Goal: Task Accomplishment & Management: Manage account settings

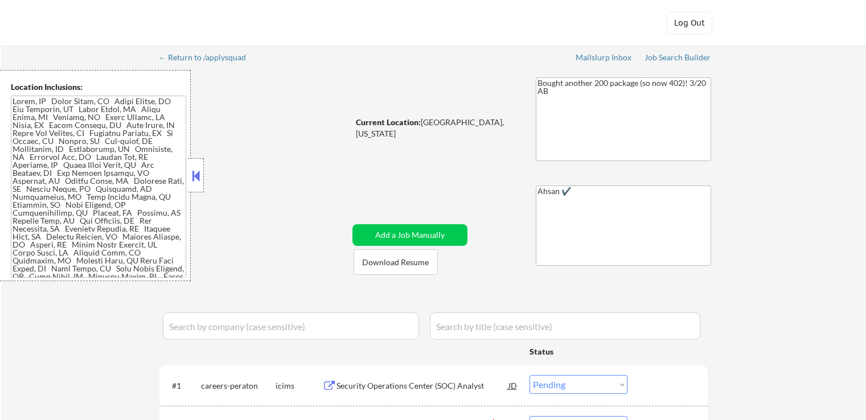
select select ""pending""
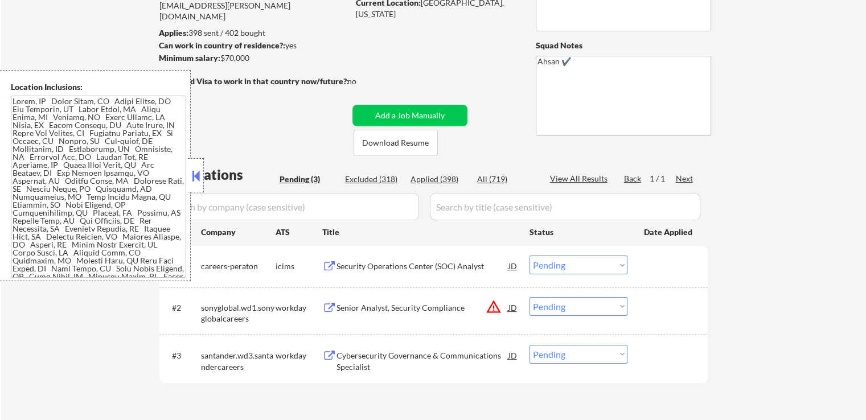
scroll to position [171, 0]
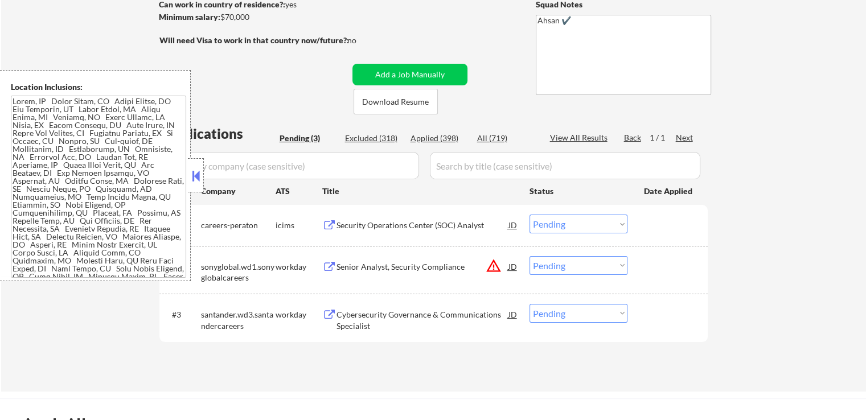
click at [198, 179] on button at bounding box center [196, 175] width 13 height 17
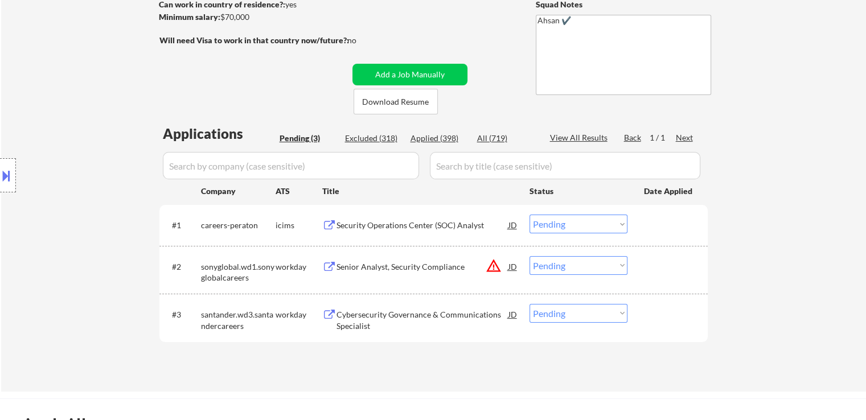
click at [789, 121] on div "← Return to /applysquad Mailslurp Inbox Job Search Builder [PERSON_NAME] User E…" at bounding box center [433, 133] width 865 height 517
click at [815, 169] on div "← Return to /applysquad Mailslurp Inbox Job Search Builder [PERSON_NAME] User E…" at bounding box center [433, 133] width 865 height 517
click at [85, 92] on div "Location Inclusions:" at bounding box center [102, 175] width 204 height 211
drag, startPoint x: 737, startPoint y: 149, endPoint x: 619, endPoint y: 136, distance: 118.1
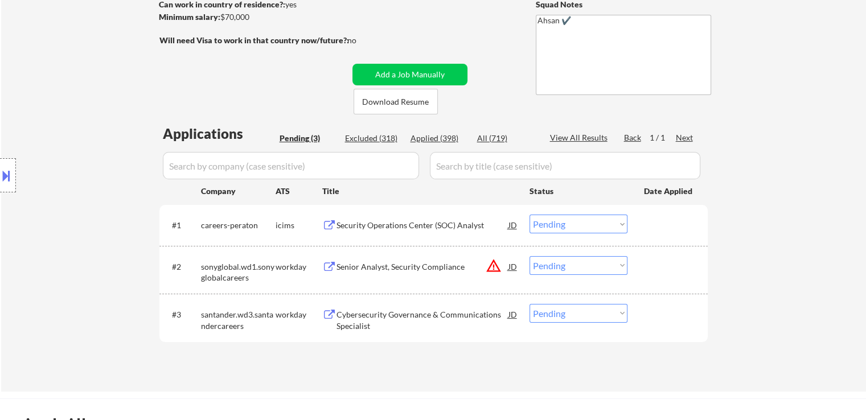
click at [737, 148] on div "← Return to /applysquad Mailslurp Inbox Job Search Builder [PERSON_NAME] User E…" at bounding box center [433, 133] width 865 height 517
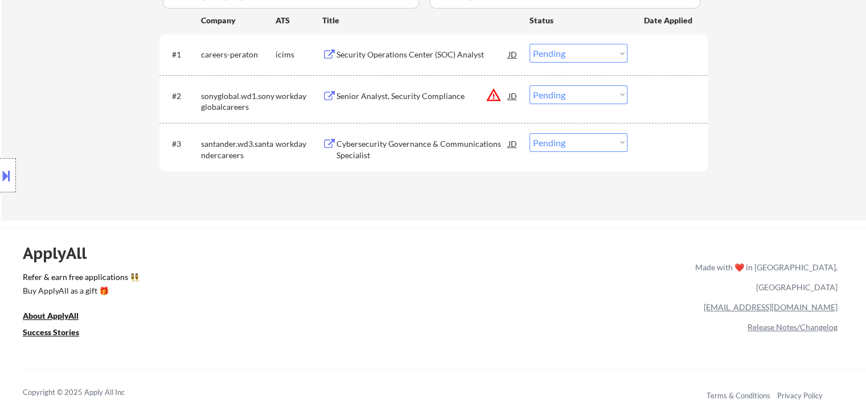
click at [390, 53] on div "Security Operations Center (SOC) Analyst" at bounding box center [423, 54] width 172 height 11
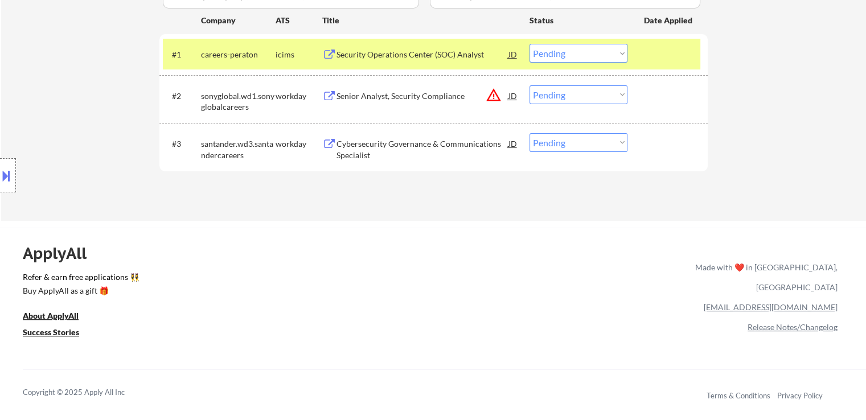
click at [381, 91] on div "Senior Analyst, Security Compliance" at bounding box center [423, 96] width 172 height 11
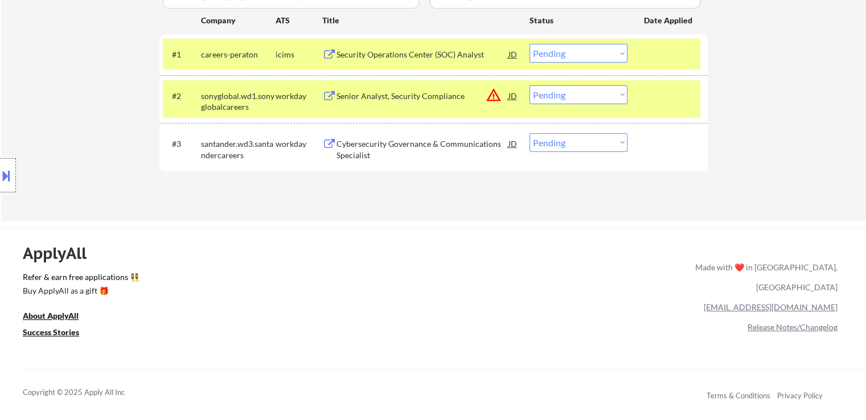
drag, startPoint x: 350, startPoint y: 144, endPoint x: 349, endPoint y: 137, distance: 7.5
click at [350, 143] on div "Cybersecurity Governance & Communications Specialist" at bounding box center [423, 149] width 172 height 22
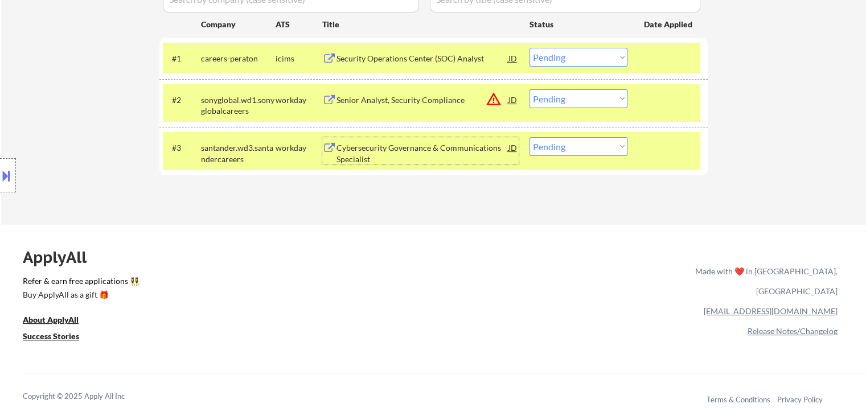
scroll to position [0, 0]
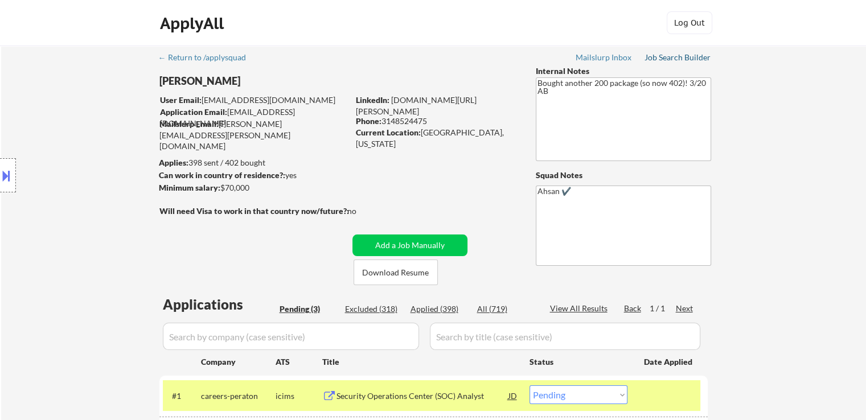
click at [681, 59] on div "Job Search Builder" at bounding box center [678, 58] width 67 height 8
click at [118, 223] on div "Location Inclusions:" at bounding box center [102, 175] width 204 height 211
click at [0, 161] on div at bounding box center [8, 175] width 16 height 34
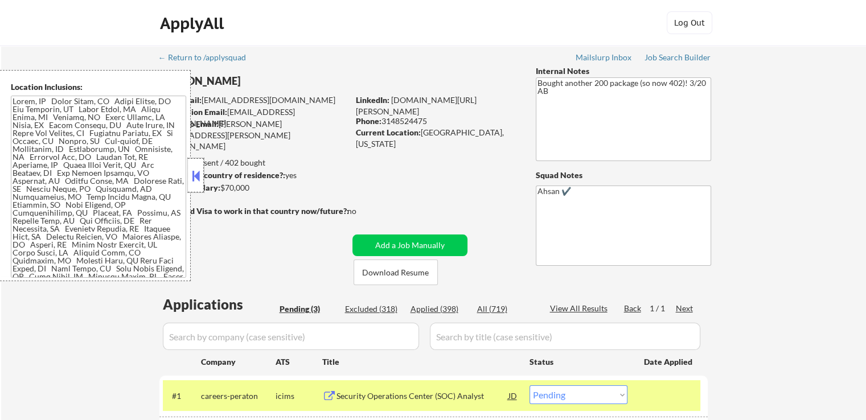
click at [203, 178] on div at bounding box center [196, 175] width 16 height 34
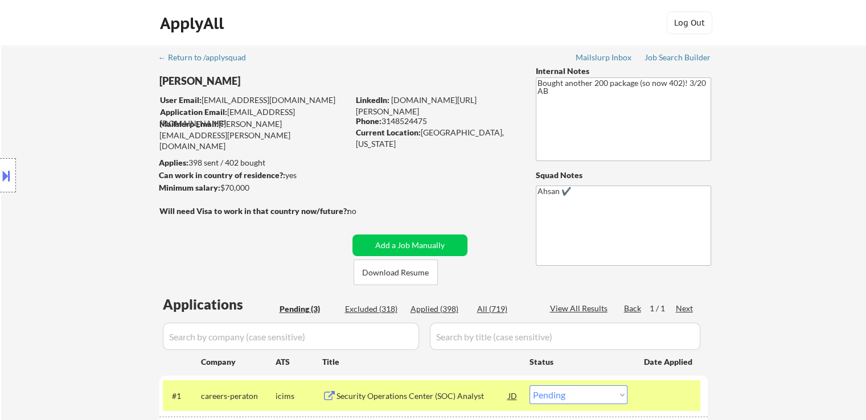
click at [396, 181] on div "← Return to /applysquad Mailslurp Inbox Job Search Builder [PERSON_NAME] User E…" at bounding box center [434, 300] width 569 height 508
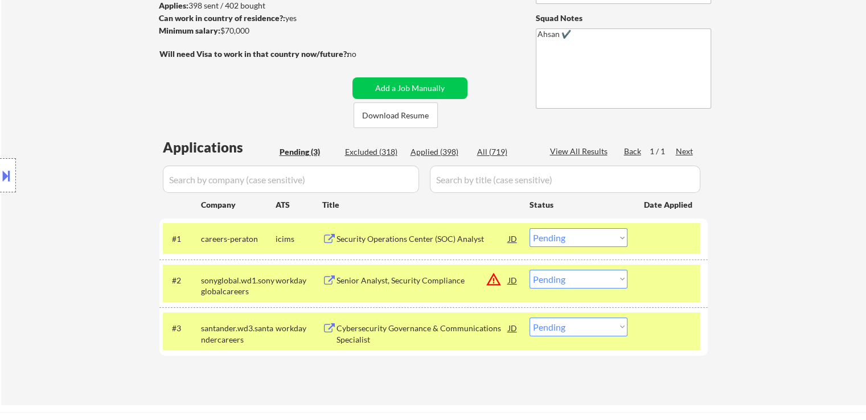
scroll to position [114, 0]
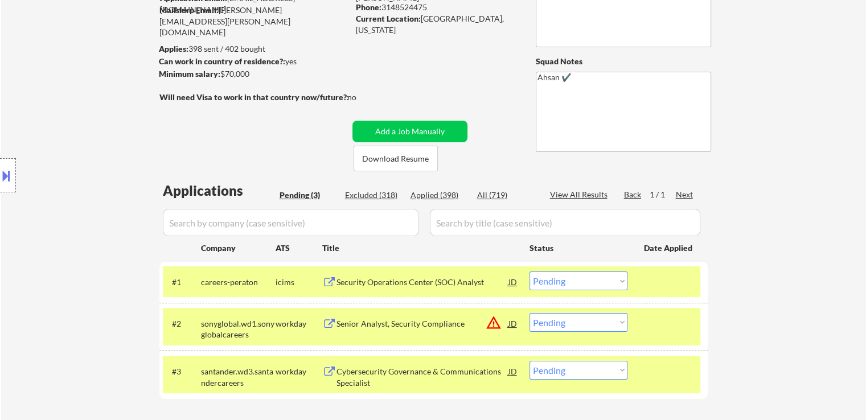
click at [263, 145] on div "← Return to /applysquad Mailslurp Inbox Job Search Builder [PERSON_NAME] User E…" at bounding box center [434, 186] width 569 height 508
click at [298, 146] on div "← Return to /applysquad Mailslurp Inbox Job Search Builder [PERSON_NAME] User E…" at bounding box center [434, 186] width 569 height 508
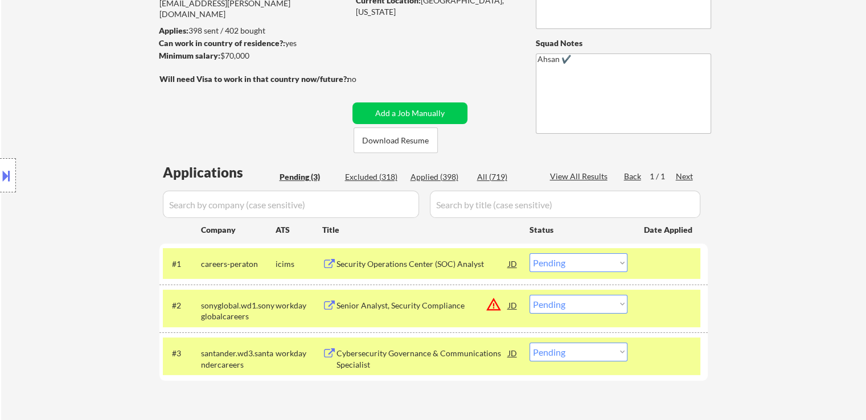
scroll to position [171, 0]
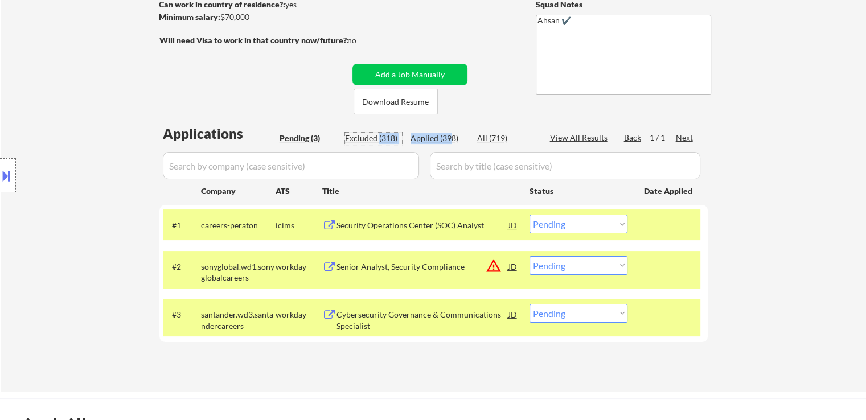
drag, startPoint x: 378, startPoint y: 141, endPoint x: 448, endPoint y: 141, distance: 70.1
click at [448, 141] on div "Pending (3) Excluded (318) Applied (398) All (719)" at bounding box center [407, 139] width 255 height 12
click at [448, 141] on div "Applied (398)" at bounding box center [439, 138] width 57 height 11
select select ""applied""
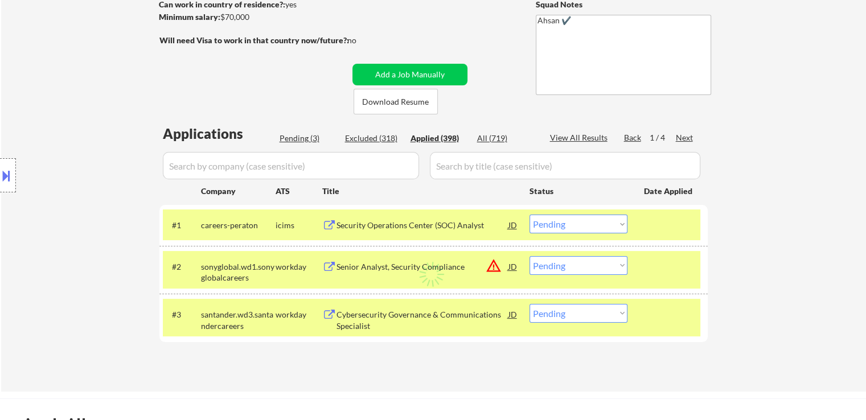
select select ""applied""
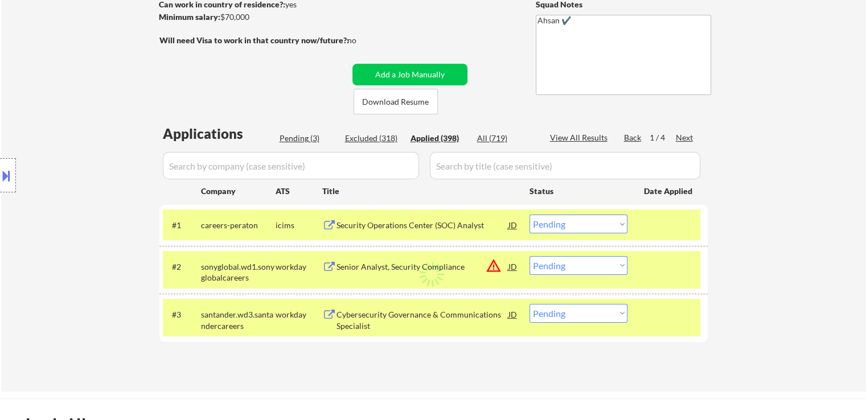
select select ""applied""
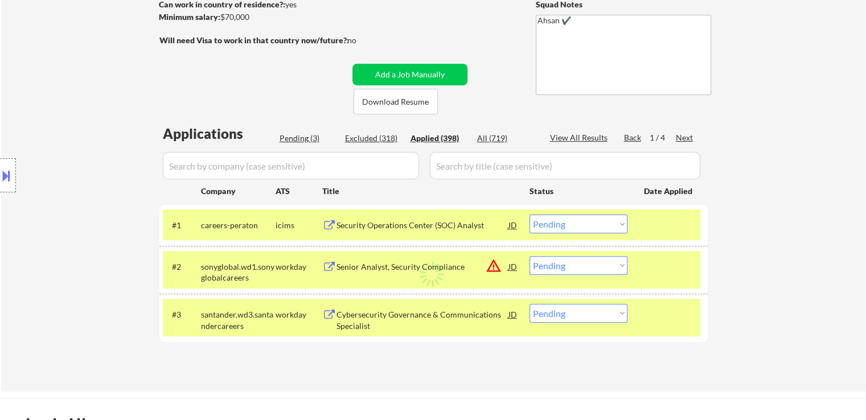
select select ""applied""
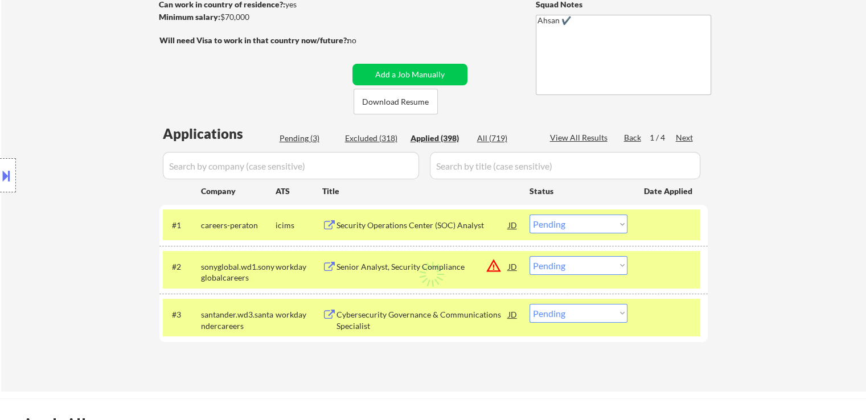
select select ""applied""
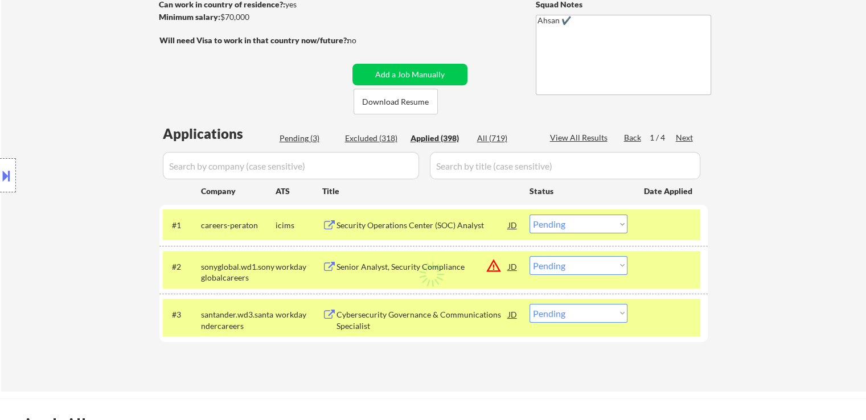
select select ""applied""
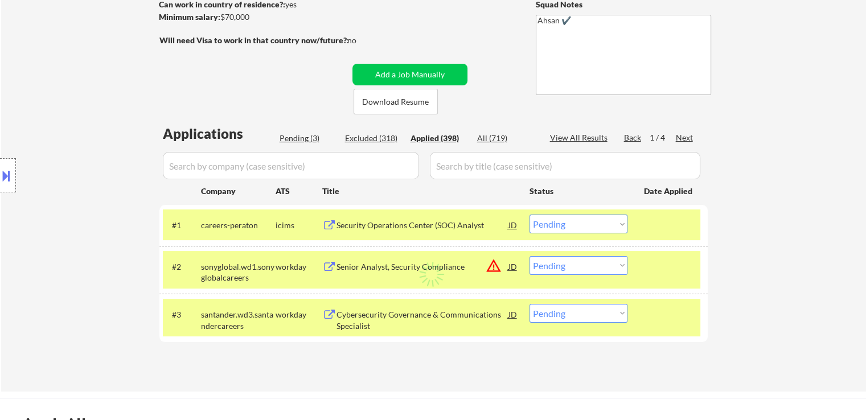
select select ""applied""
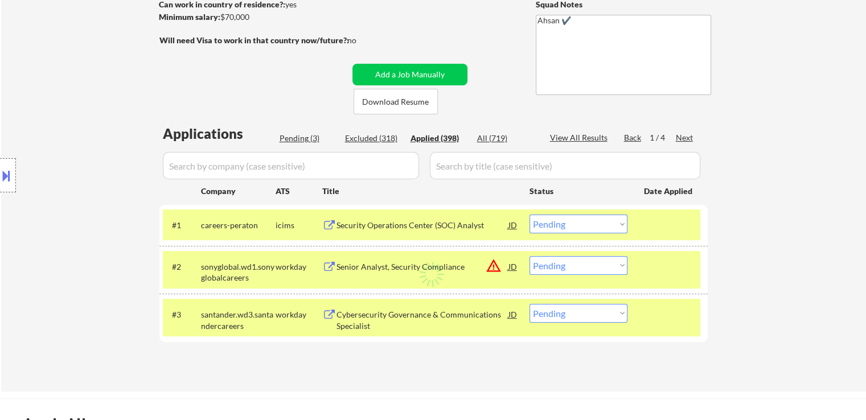
select select ""applied""
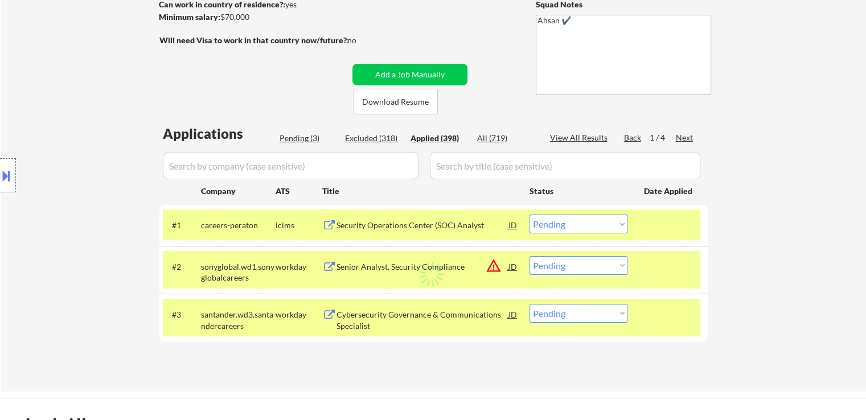
select select ""applied""
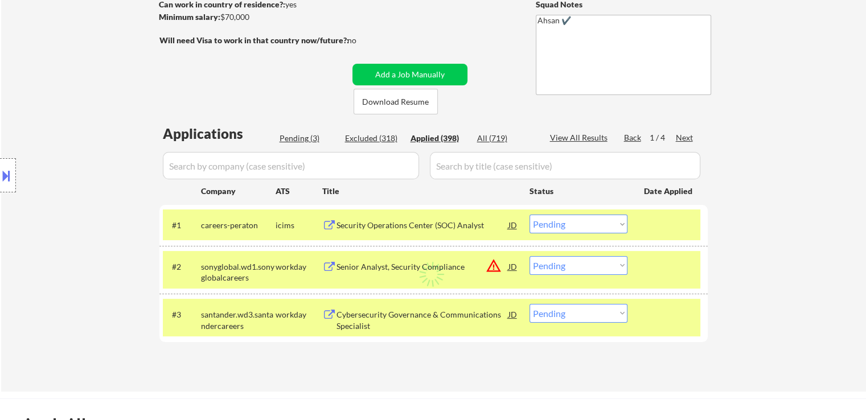
select select ""applied""
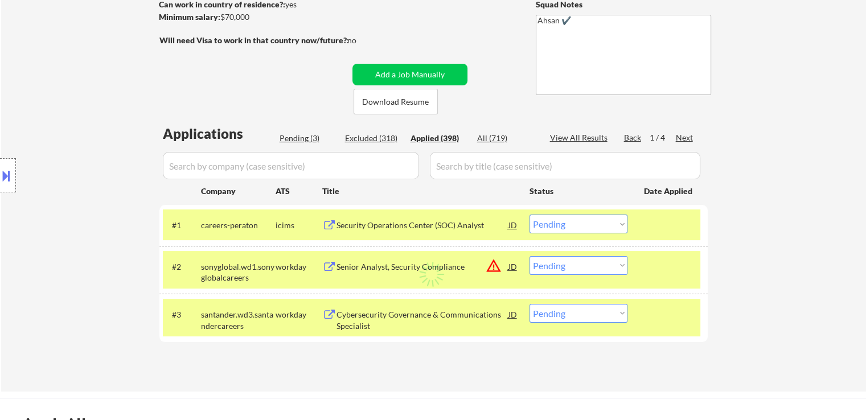
select select ""applied""
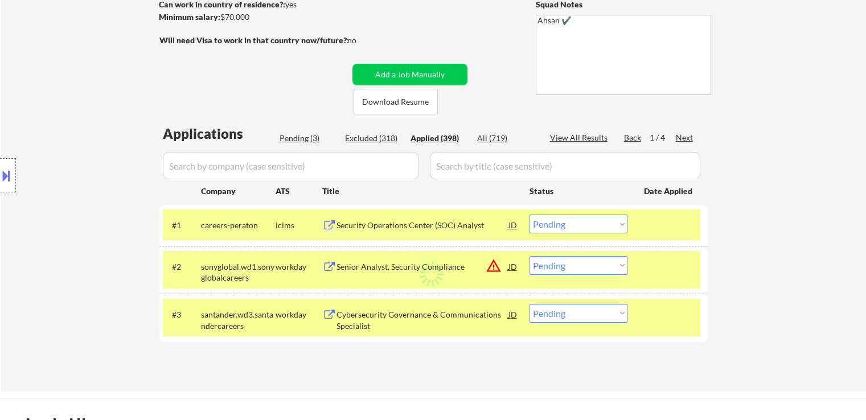
select select ""applied""
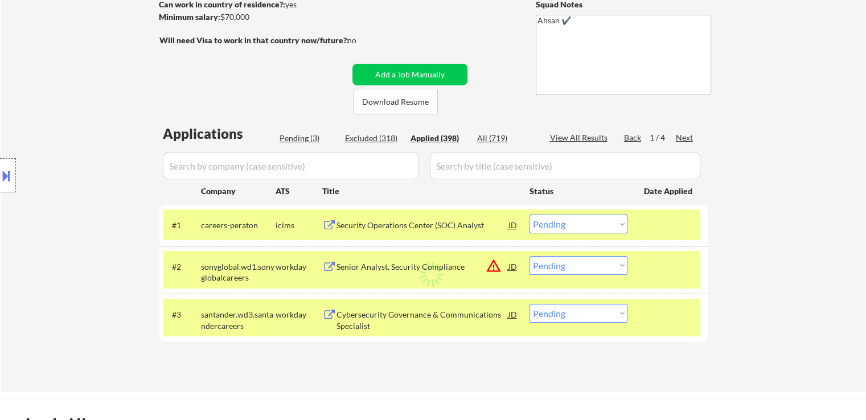
select select ""applied""
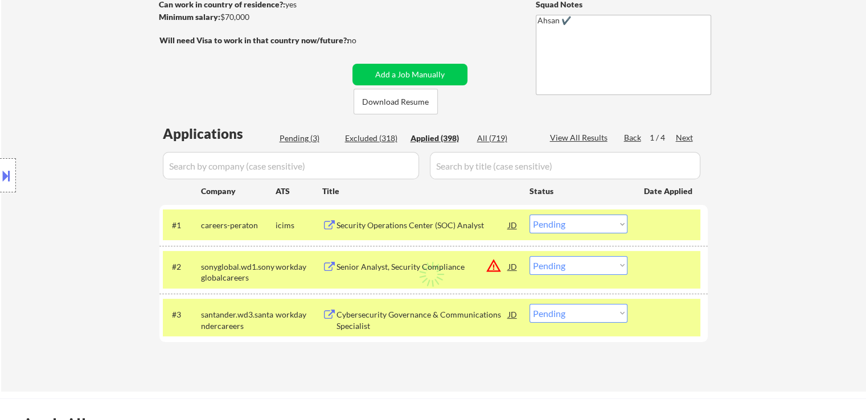
select select ""applied""
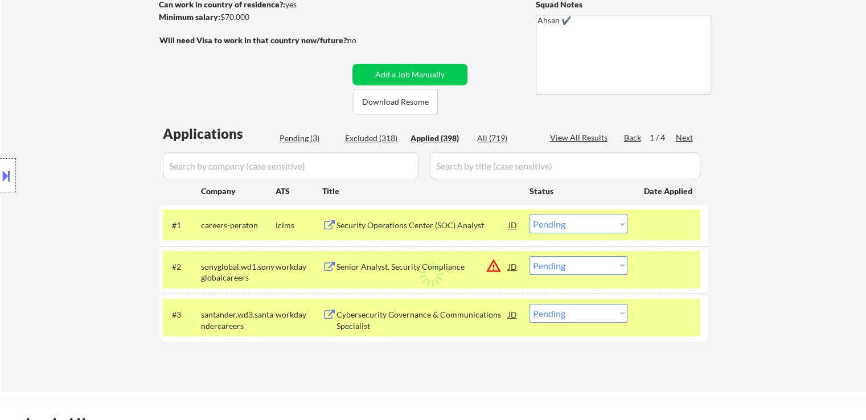
select select ""applied""
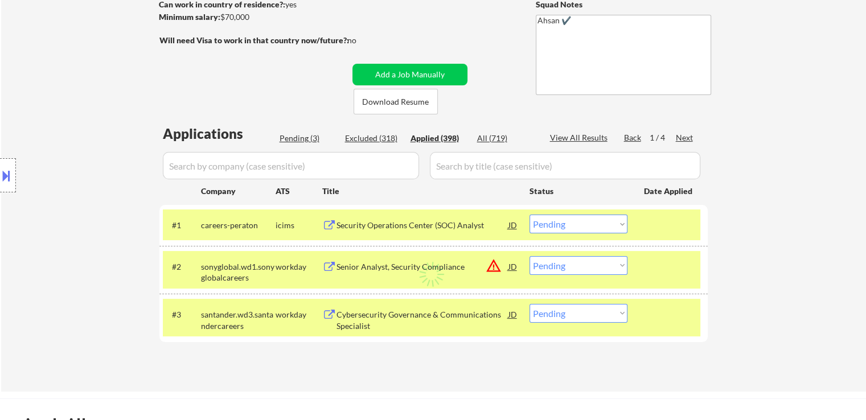
select select ""applied""
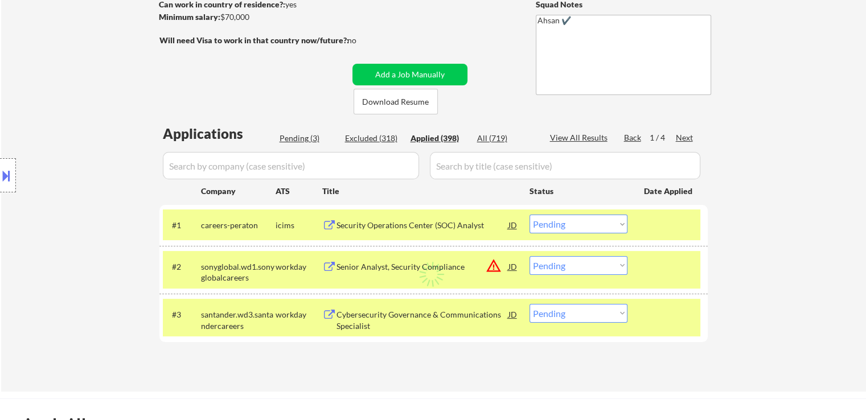
select select ""applied""
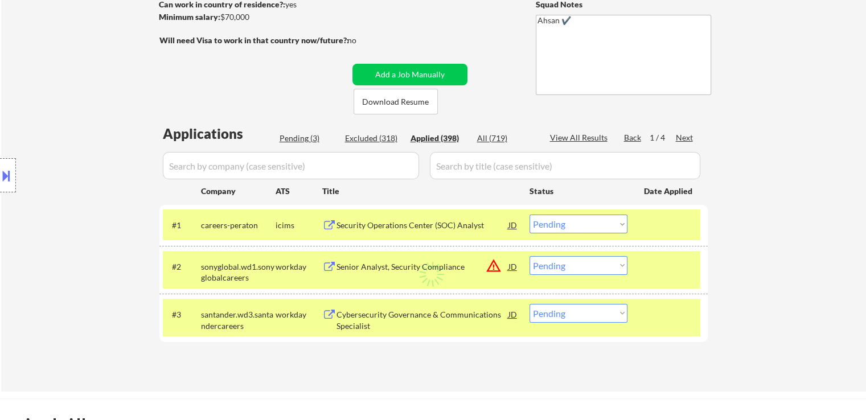
select select ""applied""
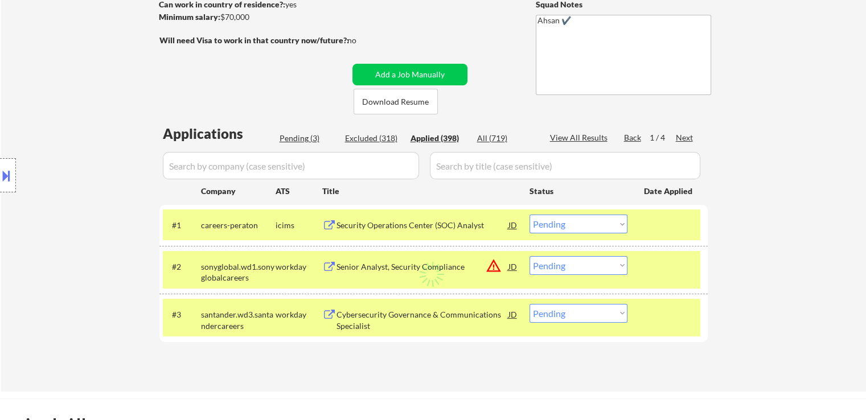
select select ""applied""
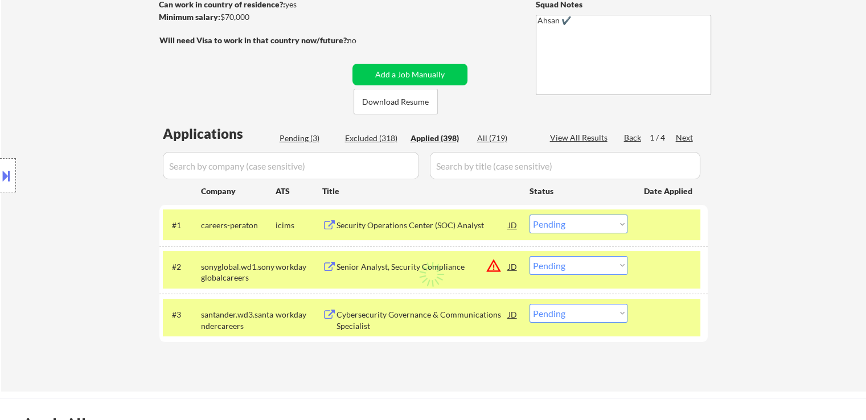
select select ""applied""
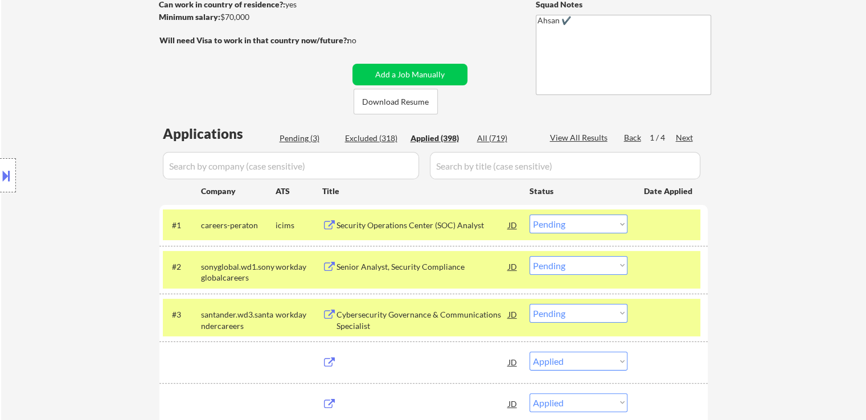
select select ""applied""
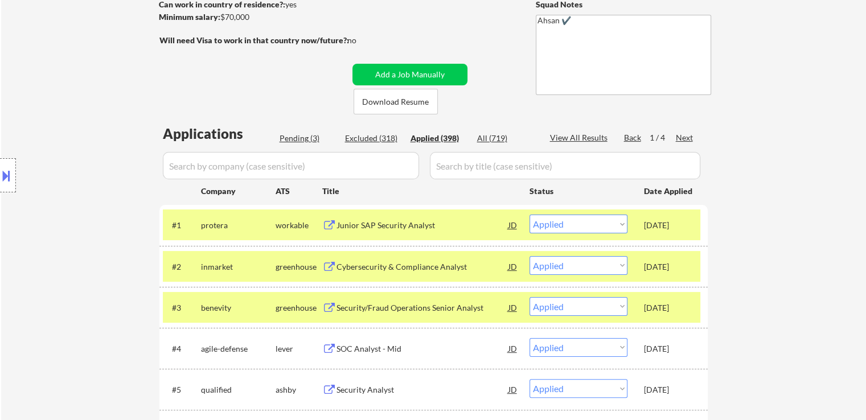
scroll to position [399, 0]
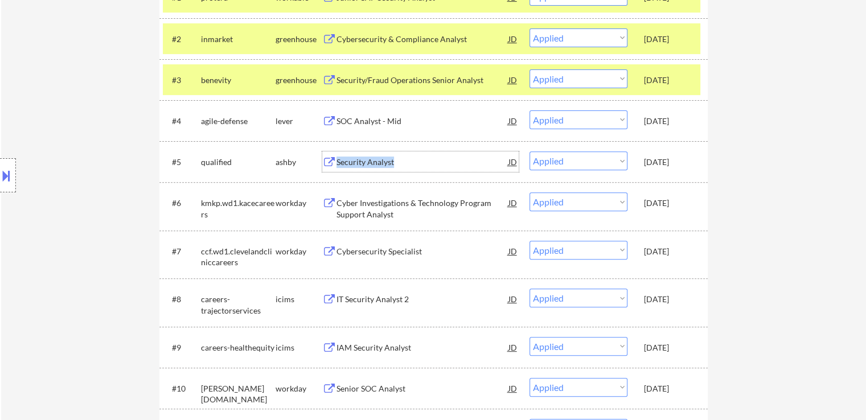
drag, startPoint x: 406, startPoint y: 165, endPoint x: 337, endPoint y: 162, distance: 68.4
click at [337, 162] on div "Security Analyst" at bounding box center [423, 162] width 172 height 11
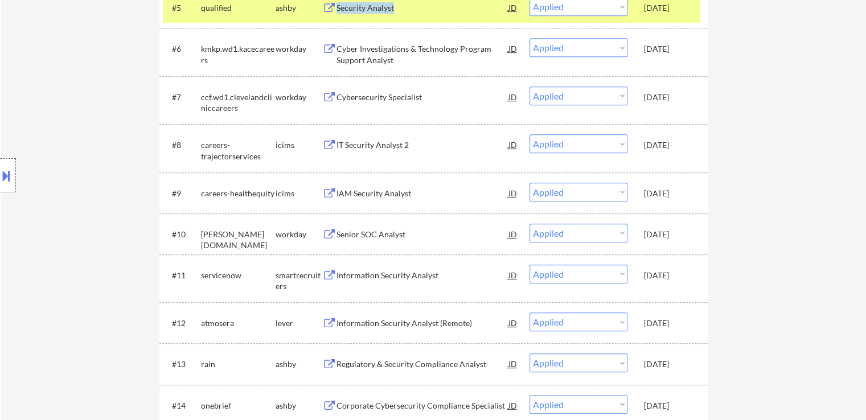
scroll to position [570, 0]
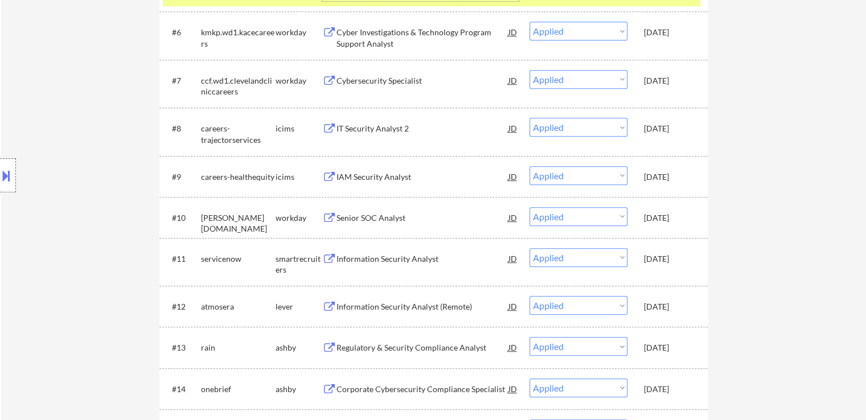
click at [0, 190] on div at bounding box center [8, 175] width 16 height 34
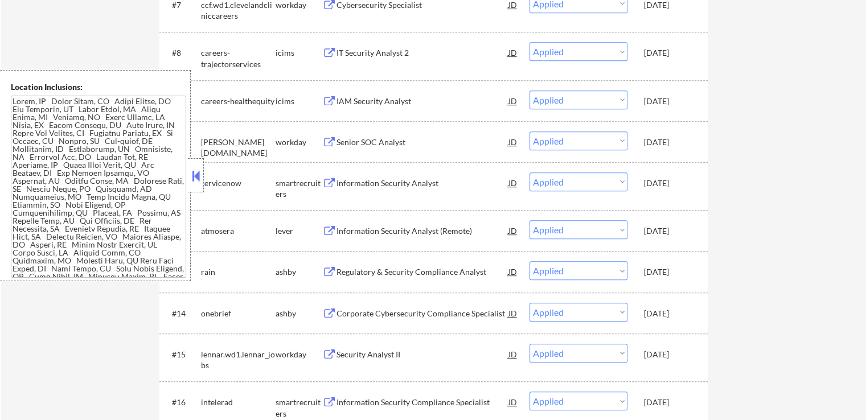
scroll to position [627, 0]
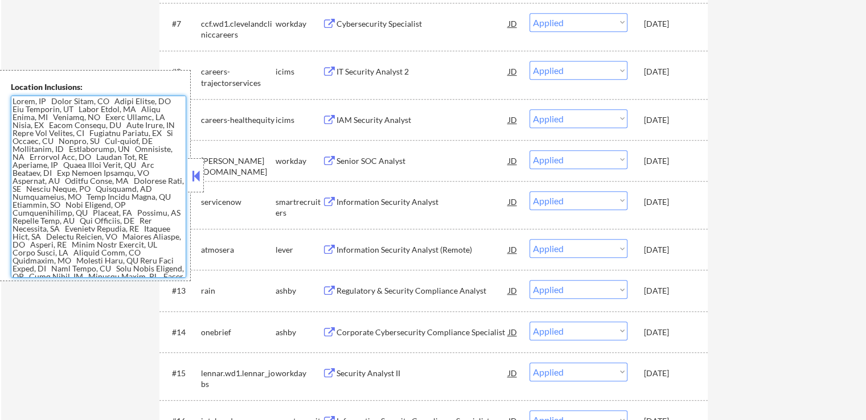
drag, startPoint x: 34, startPoint y: 101, endPoint x: 12, endPoint y: 101, distance: 22.2
click at [12, 101] on textarea at bounding box center [98, 187] width 175 height 182
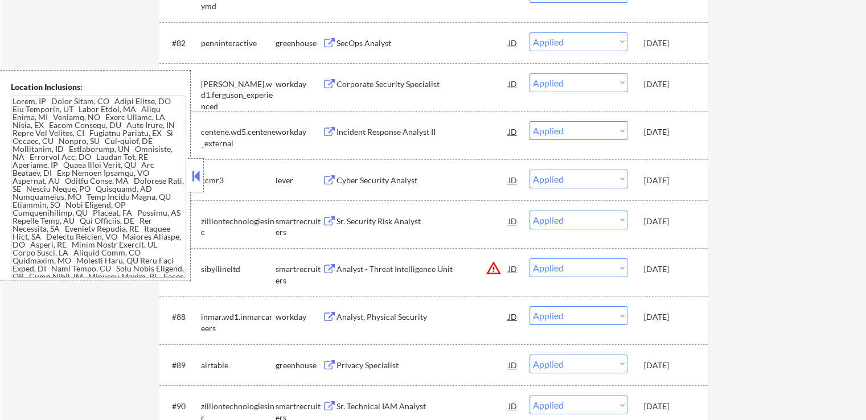
scroll to position [4399, 0]
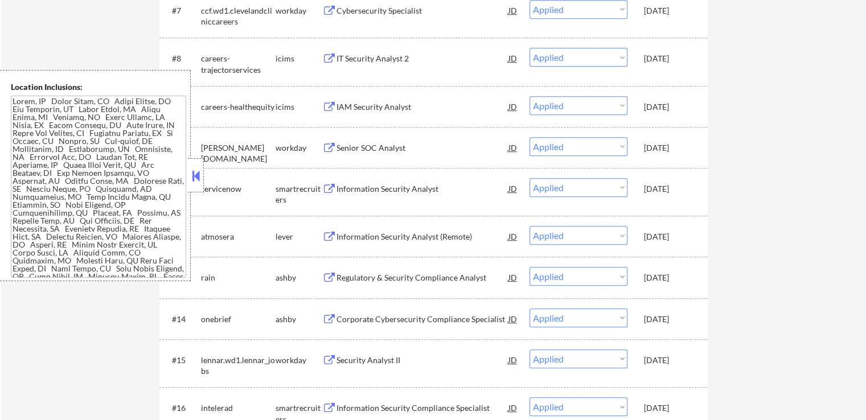
scroll to position [412, 0]
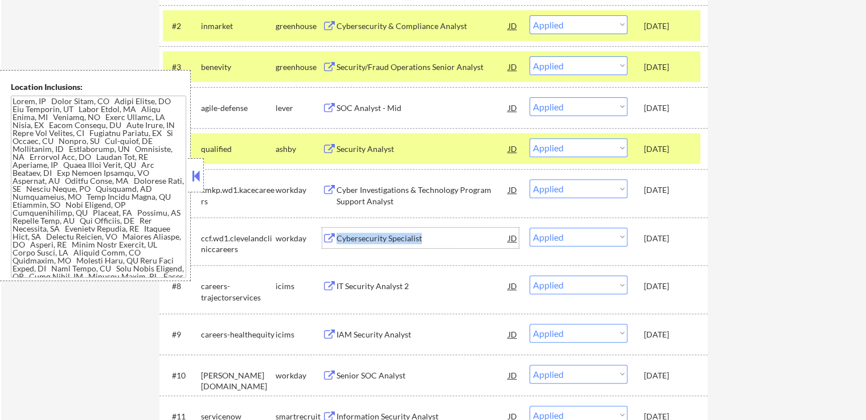
copy div "Cybersecurity Specialist"
drag, startPoint x: 426, startPoint y: 240, endPoint x: 337, endPoint y: 244, distance: 88.4
click at [337, 244] on div "Cybersecurity Specialist" at bounding box center [423, 238] width 172 height 21
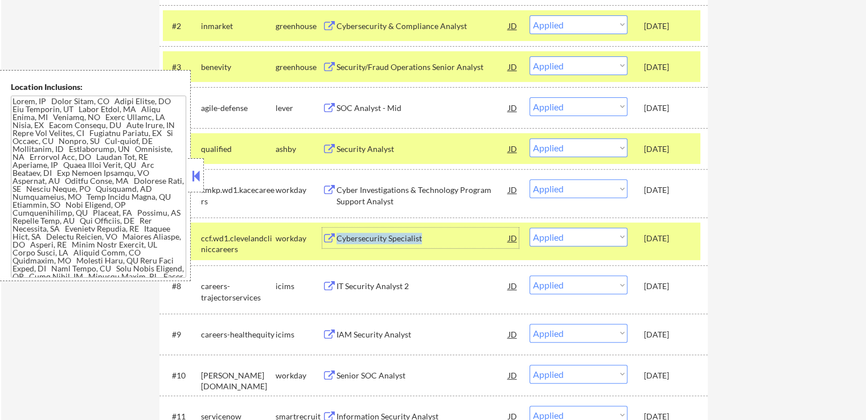
click at [200, 178] on button at bounding box center [196, 175] width 13 height 17
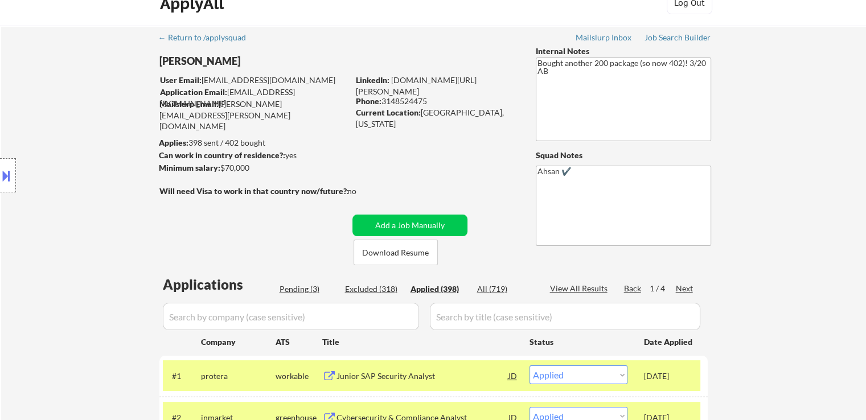
scroll to position [0, 0]
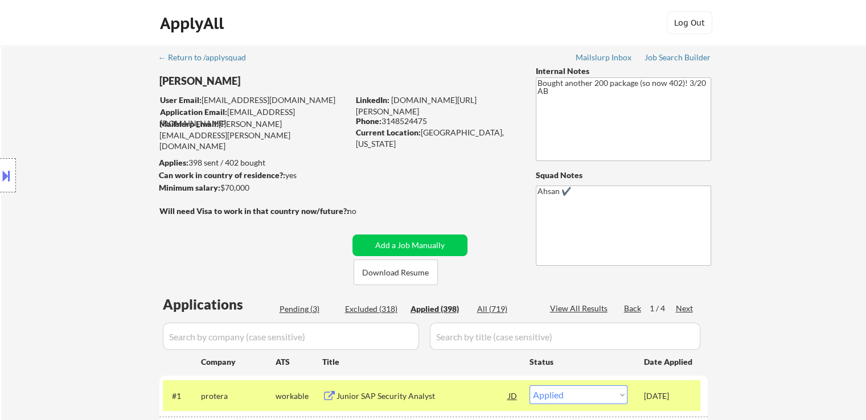
click at [300, 312] on div "Pending (3)" at bounding box center [308, 309] width 57 height 11
select select ""pending""
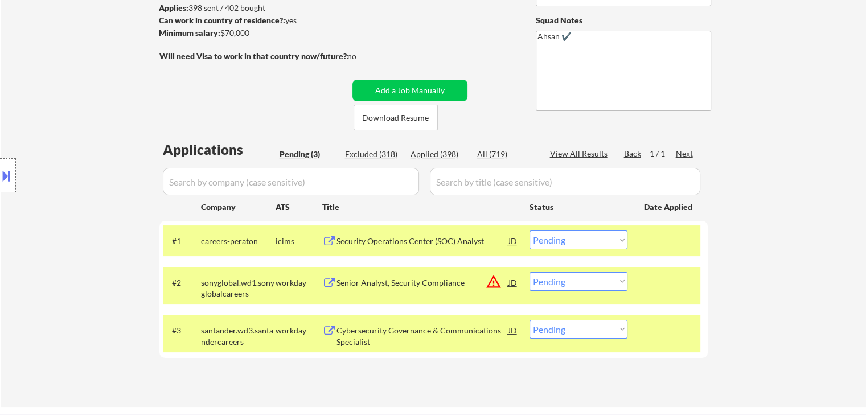
scroll to position [171, 0]
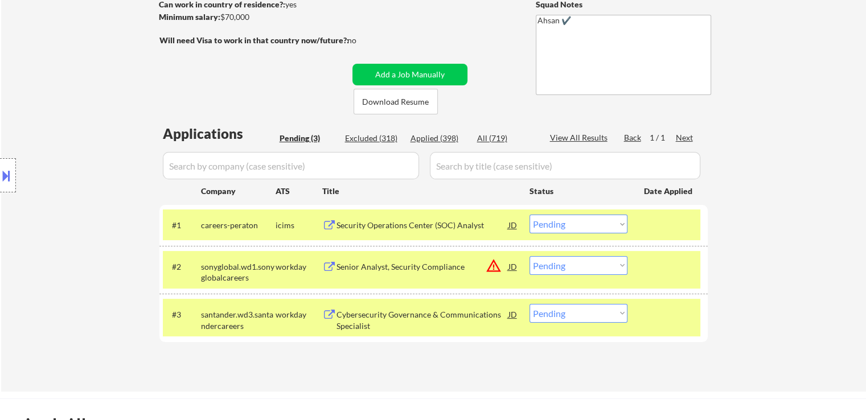
click at [6, 174] on button at bounding box center [6, 175] width 13 height 19
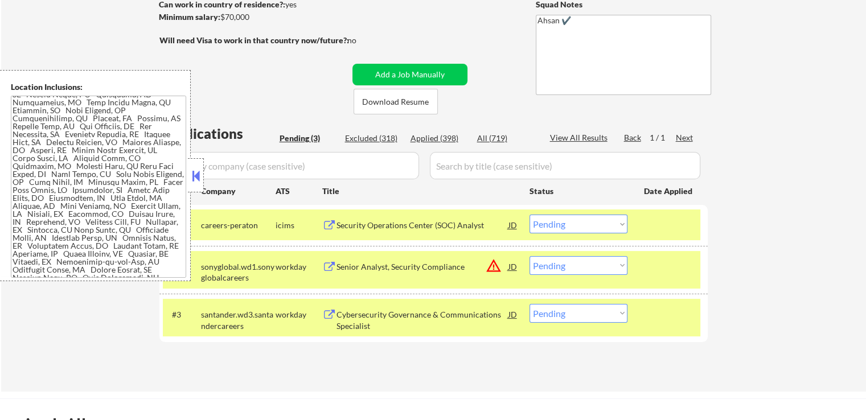
scroll to position [114, 0]
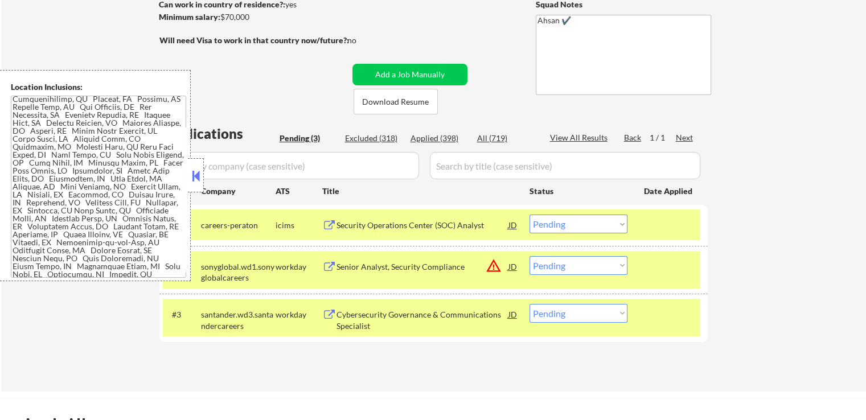
drag, startPoint x: 389, startPoint y: 260, endPoint x: 379, endPoint y: 266, distance: 11.7
click at [389, 259] on div "Senior Analyst, Security Compliance" at bounding box center [423, 266] width 172 height 21
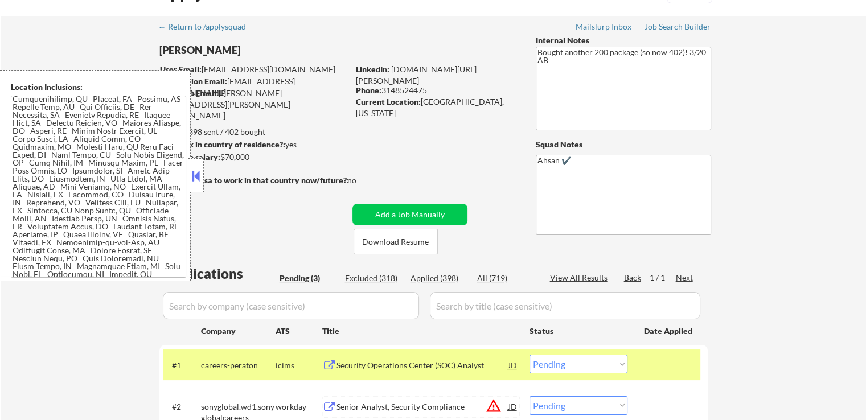
scroll to position [0, 0]
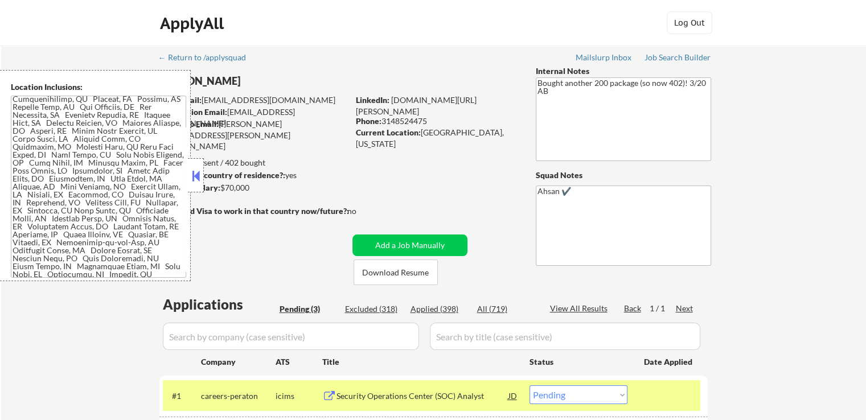
drag, startPoint x: 199, startPoint y: 182, endPoint x: 426, endPoint y: 218, distance: 229.5
click at [199, 181] on button at bounding box center [196, 175] width 13 height 17
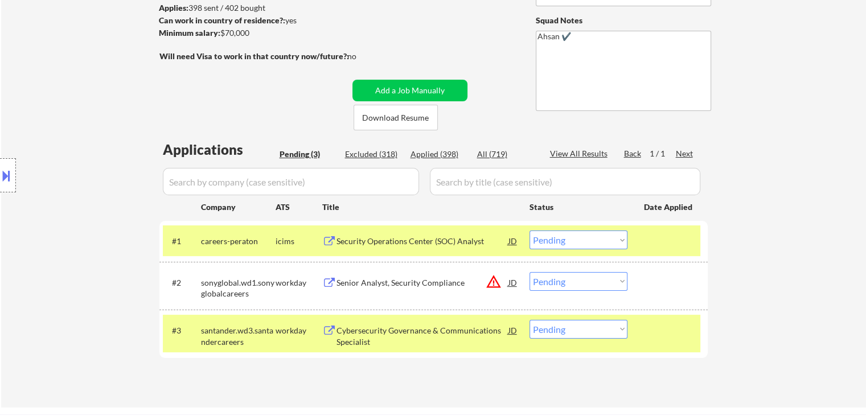
scroll to position [171, 0]
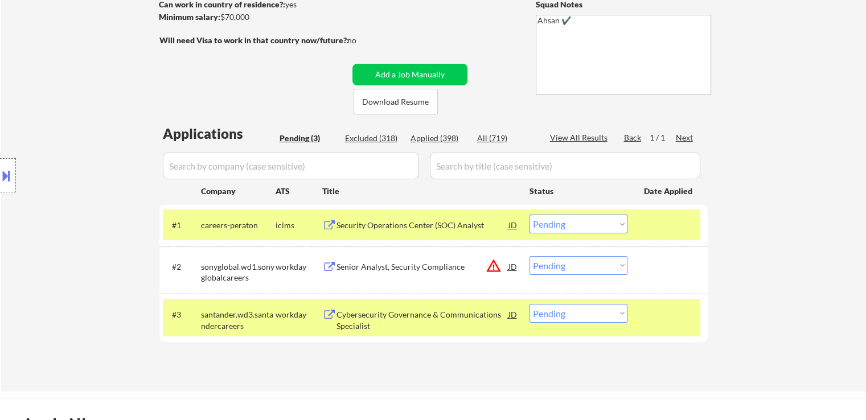
drag, startPoint x: 21, startPoint y: 167, endPoint x: 1, endPoint y: 206, distance: 43.8
click at [20, 165] on div "Location Inclusions:" at bounding box center [102, 175] width 204 height 211
click at [0, 190] on div at bounding box center [8, 175] width 16 height 34
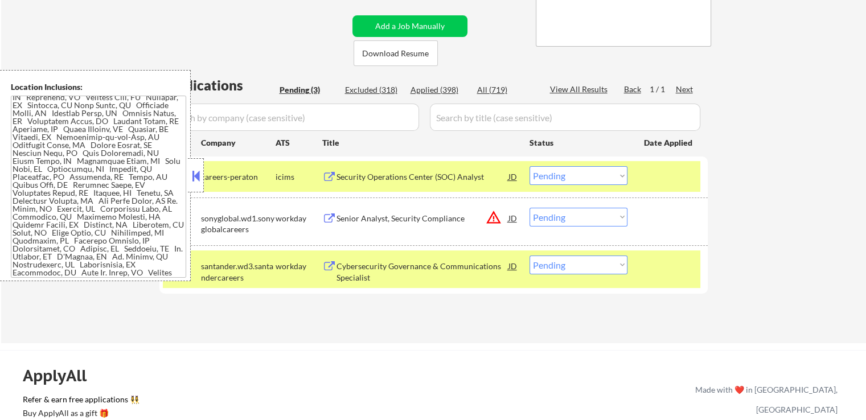
scroll to position [342, 0]
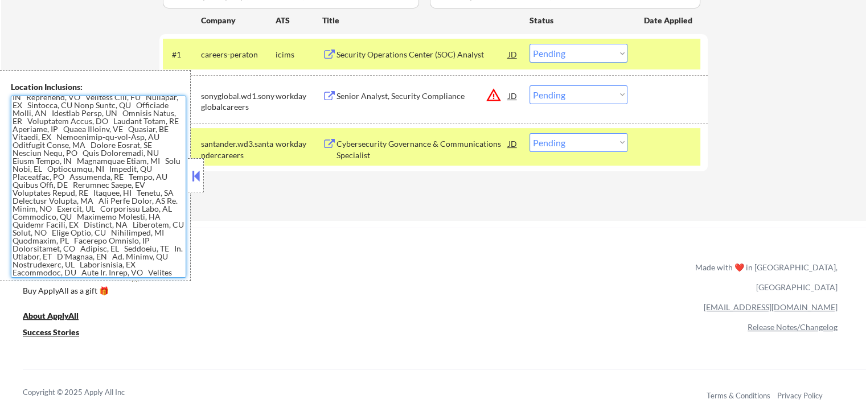
drag, startPoint x: 140, startPoint y: 231, endPoint x: 272, endPoint y: 251, distance: 133.7
click at [141, 231] on textarea at bounding box center [98, 187] width 175 height 182
click at [376, 257] on div "ApplyAll Refer & earn free applications 👯‍♀️ Buy ApplyAll as a gift 🎁 About App…" at bounding box center [433, 326] width 866 height 181
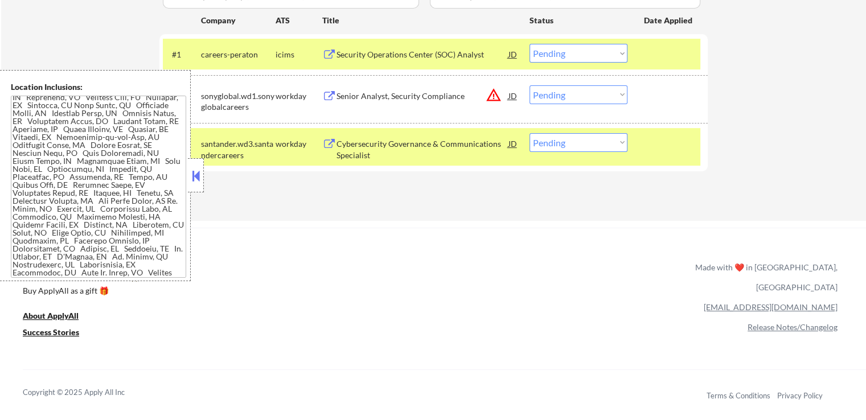
click at [198, 174] on button at bounding box center [196, 175] width 13 height 17
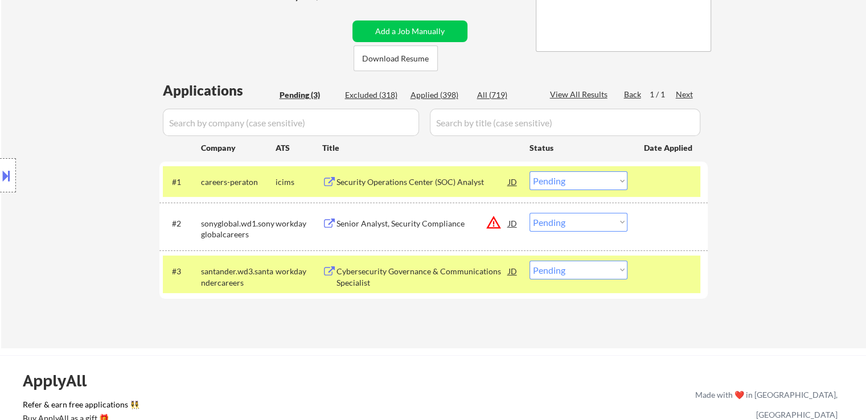
scroll to position [285, 0]
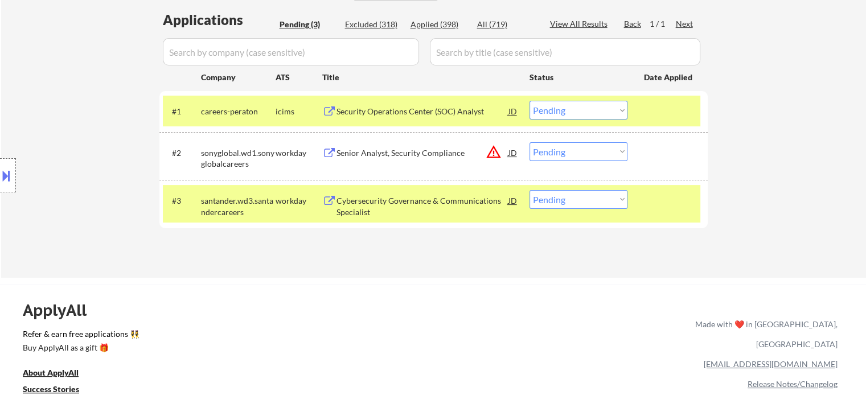
click at [598, 112] on select "Choose an option... Pending Applied Excluded (Questions) Excluded (Expired) Exc…" at bounding box center [579, 110] width 98 height 19
select select ""applied""
click at [530, 101] on select "Choose an option... Pending Applied Excluded (Questions) Excluded (Expired) Exc…" at bounding box center [579, 110] width 98 height 19
click at [583, 156] on select "Choose an option... Pending Applied Excluded (Questions) Excluded (Expired) Exc…" at bounding box center [579, 151] width 98 height 19
select select ""applied""
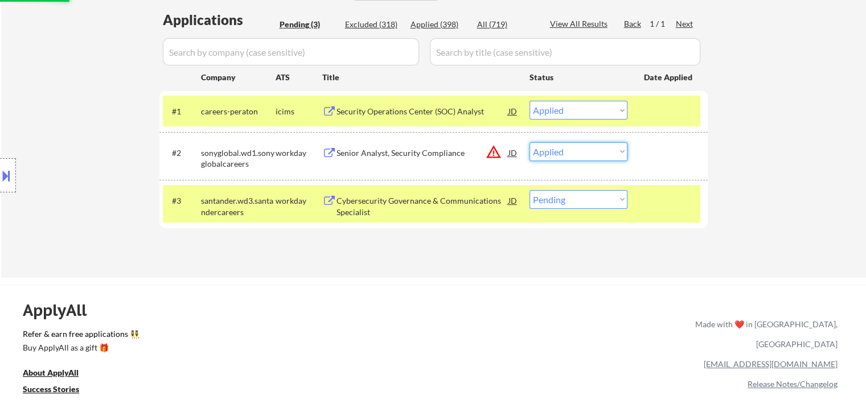
click at [530, 142] on select "Choose an option... Pending Applied Excluded (Questions) Excluded (Expired) Exc…" at bounding box center [579, 151] width 98 height 19
click at [578, 200] on select "Choose an option... Pending Applied Excluded (Questions) Excluded (Expired) Exc…" at bounding box center [579, 199] width 98 height 19
select select ""applied""
click at [530, 190] on select "Choose an option... Pending Applied Excluded (Questions) Excluded (Expired) Exc…" at bounding box center [579, 199] width 98 height 19
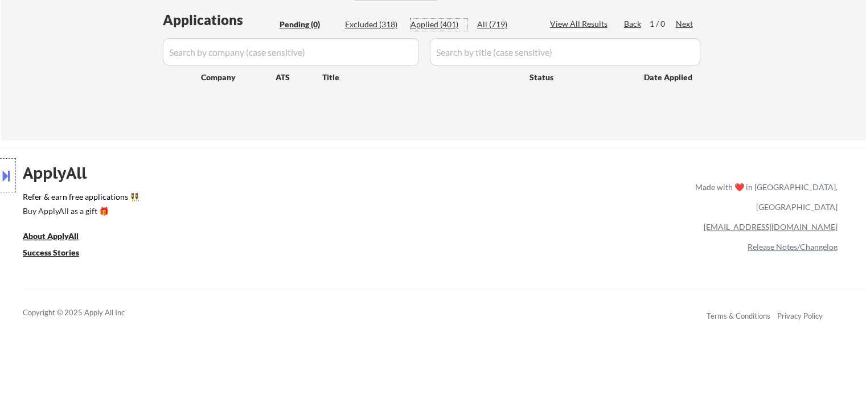
click at [442, 24] on div "Applied (401)" at bounding box center [439, 24] width 57 height 11
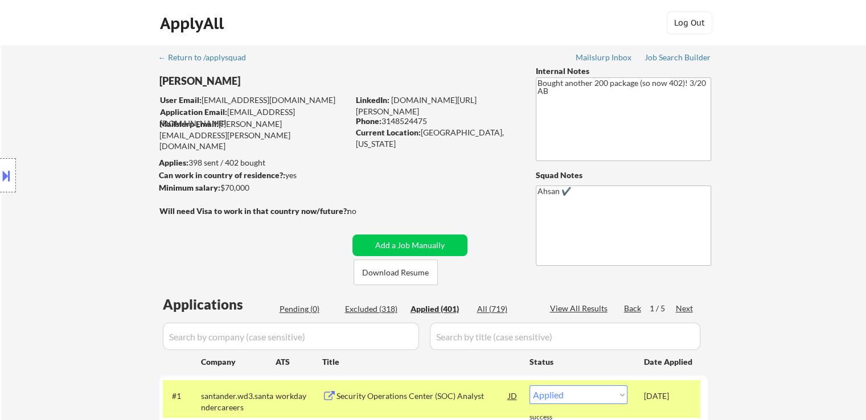
scroll to position [228, 0]
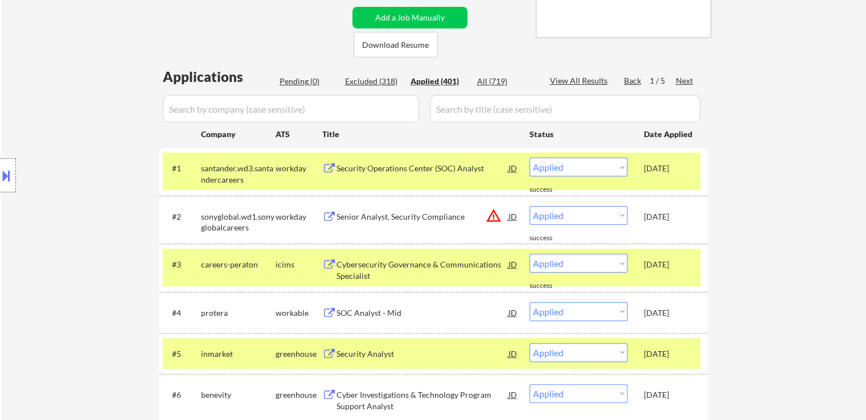
click at [235, 109] on input "input" at bounding box center [291, 108] width 256 height 27
paste input "qualified"
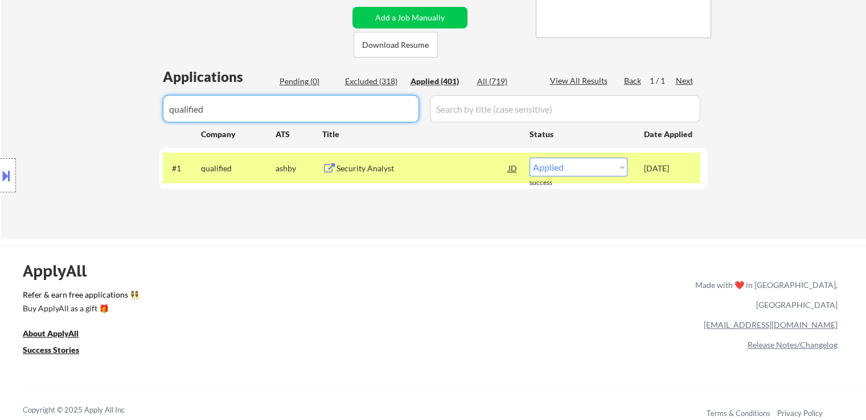
paste input "synergy"
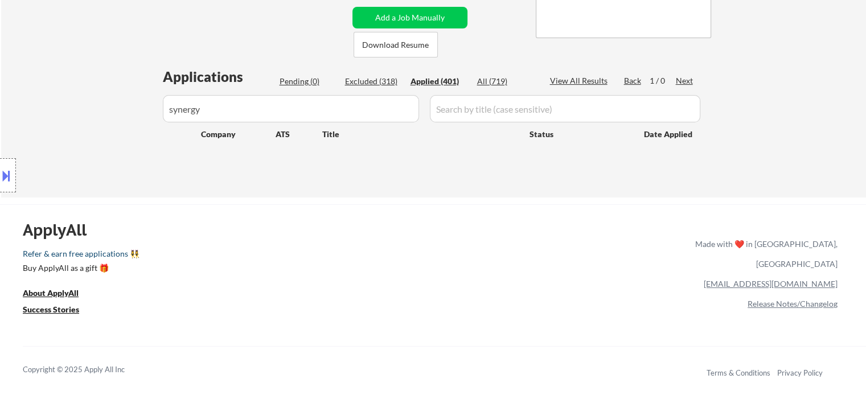
drag, startPoint x: 0, startPoint y: 106, endPoint x: 0, endPoint y: 113, distance: 6.8
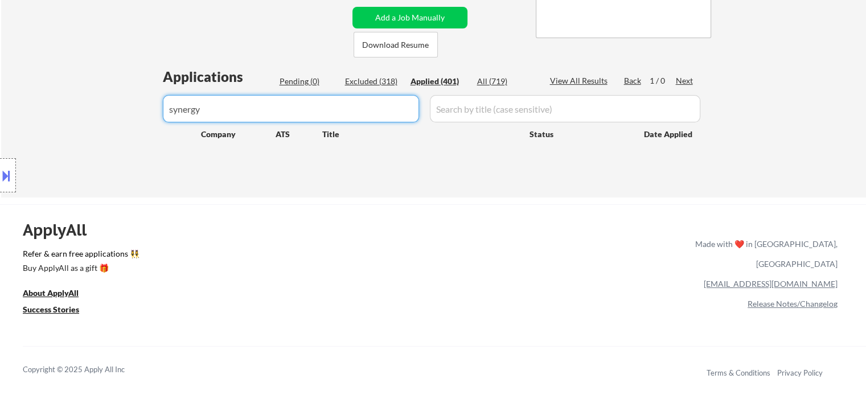
paste input "Synergy"
type input "Synergy"
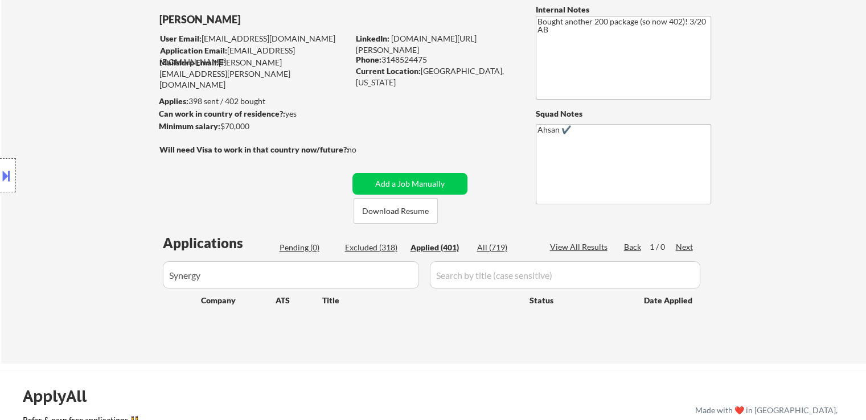
scroll to position [114, 0]
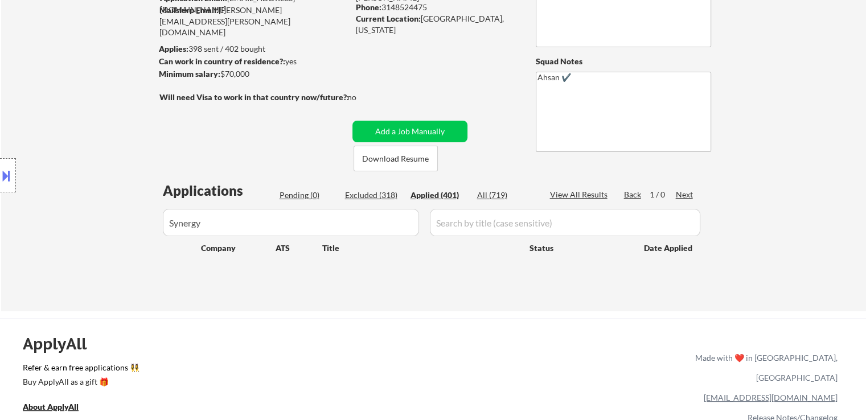
click at [224, 227] on input "input" at bounding box center [291, 222] width 256 height 27
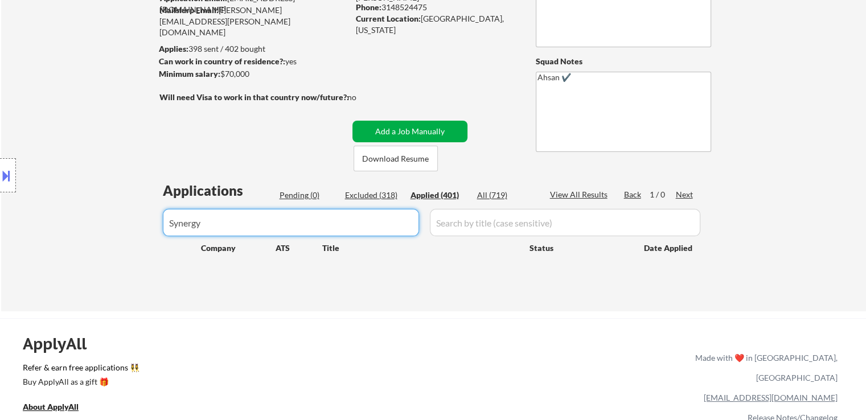
click at [428, 133] on button "Add a Job Manually" at bounding box center [410, 132] width 115 height 22
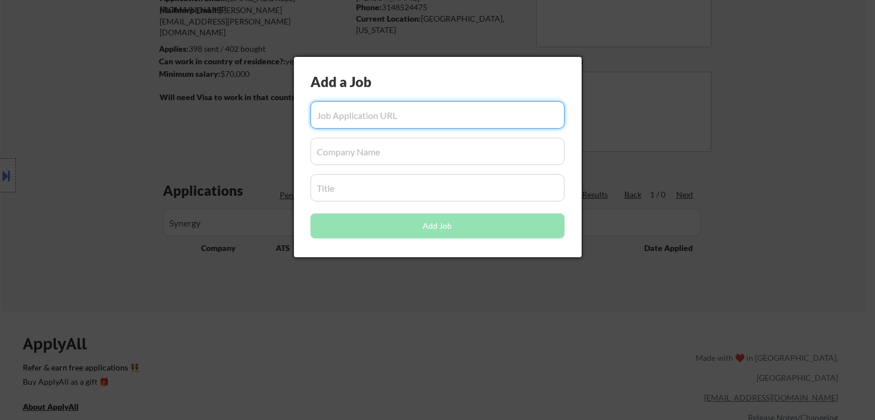
click at [423, 115] on input "input" at bounding box center [437, 114] width 254 height 27
paste input "[URL][DOMAIN_NAME]"
type input "[URL][DOMAIN_NAME]"
click at [212, 228] on div at bounding box center [437, 210] width 875 height 420
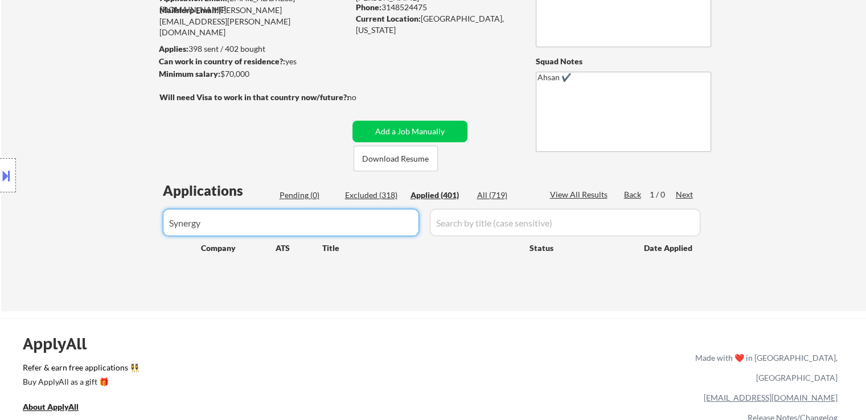
drag, startPoint x: 223, startPoint y: 224, endPoint x: 94, endPoint y: 233, distance: 129.0
click at [94, 233] on body "← Return to /applysquad Mailslurp Inbox Job Search Builder [PERSON_NAME] User E…" at bounding box center [433, 96] width 866 height 420
click at [395, 132] on button "Add a Job Manually" at bounding box center [410, 132] width 115 height 22
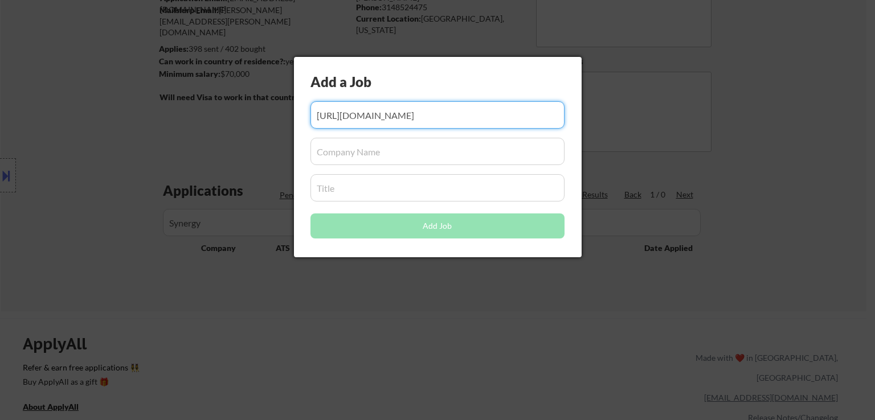
click at [406, 146] on input "input" at bounding box center [437, 151] width 254 height 27
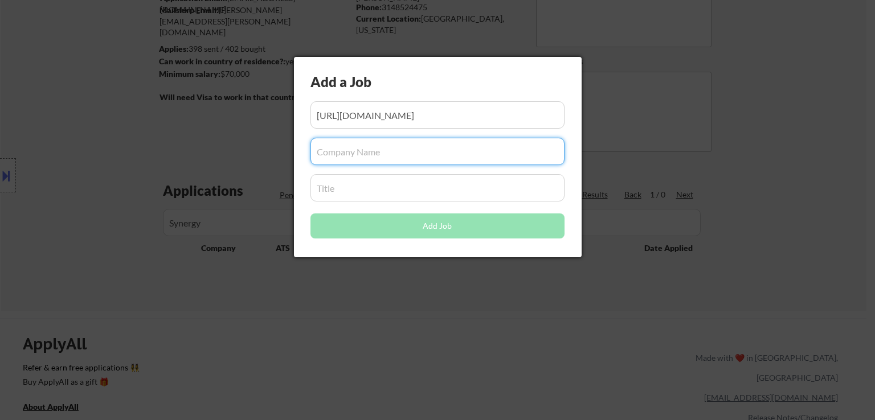
paste input "Synergy"
type input "Synergy"
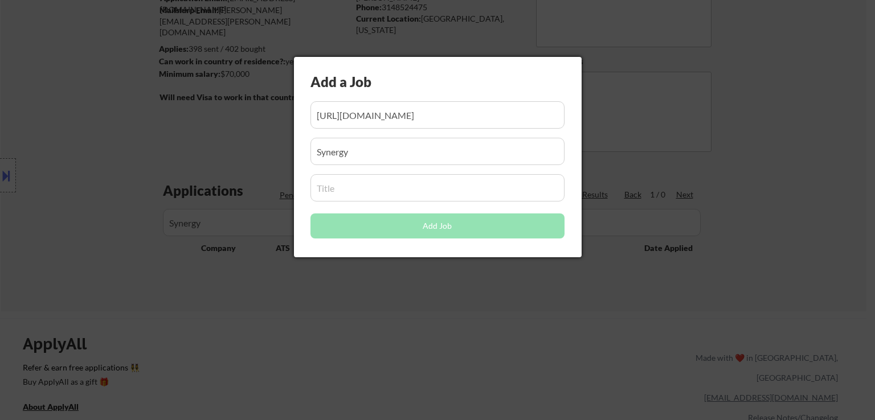
click at [367, 189] on input "input" at bounding box center [437, 187] width 254 height 27
paste input "Security Analyst"
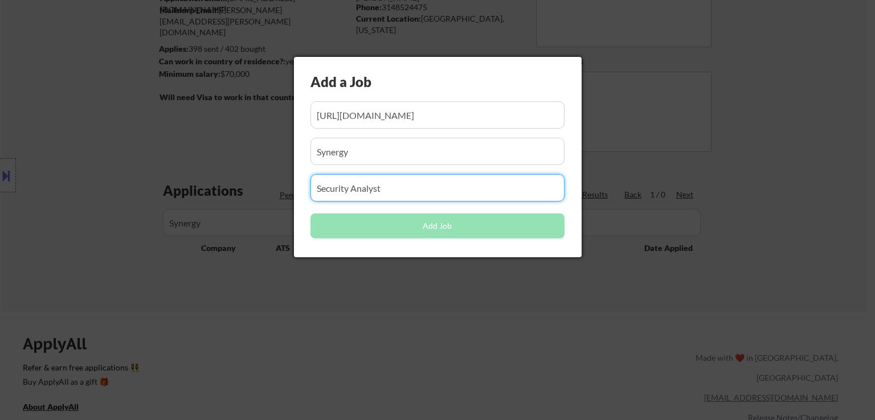
type input "Security Analyst"
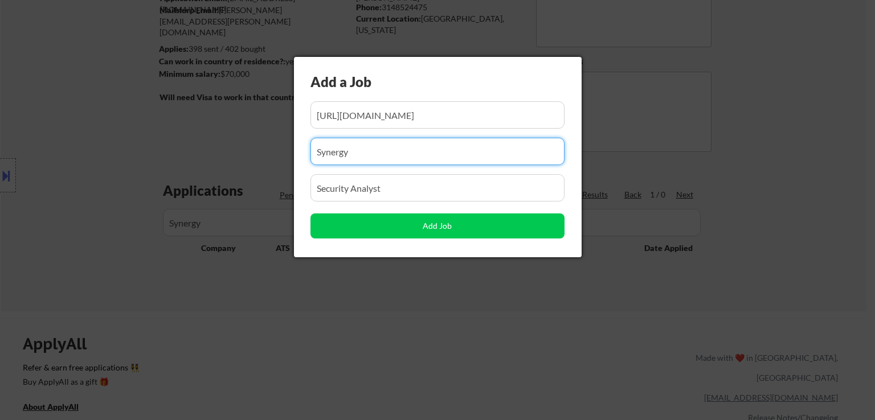
drag, startPoint x: 400, startPoint y: 153, endPoint x: 370, endPoint y: 142, distance: 31.5
click at [400, 152] on input "input" at bounding box center [437, 151] width 254 height 27
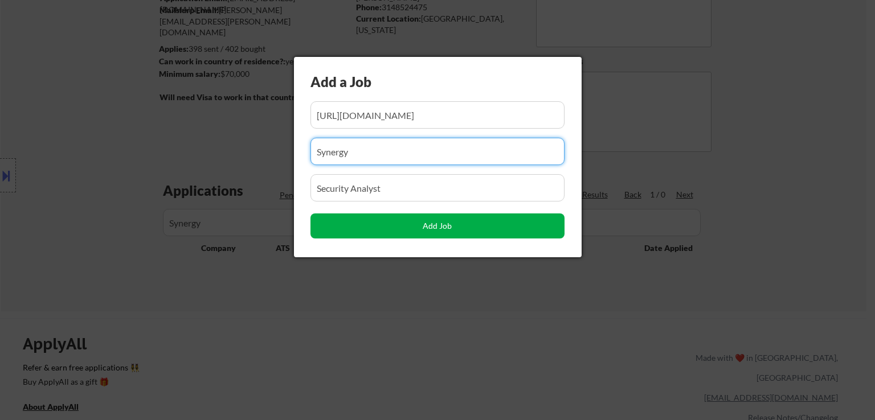
click at [428, 222] on button "Add Job" at bounding box center [437, 226] width 254 height 25
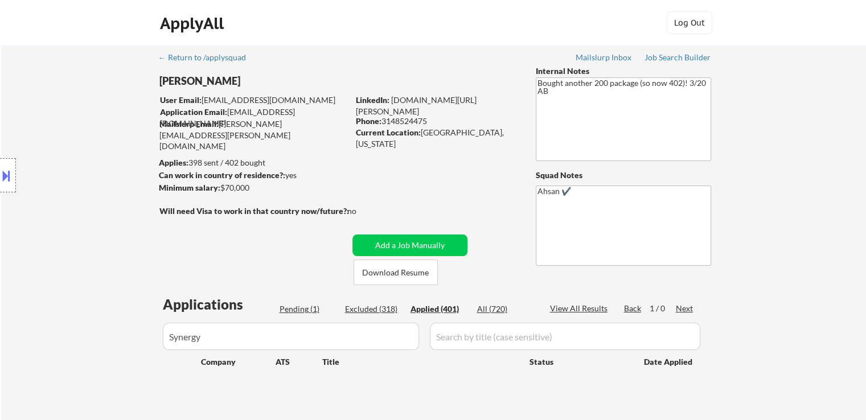
scroll to position [171, 0]
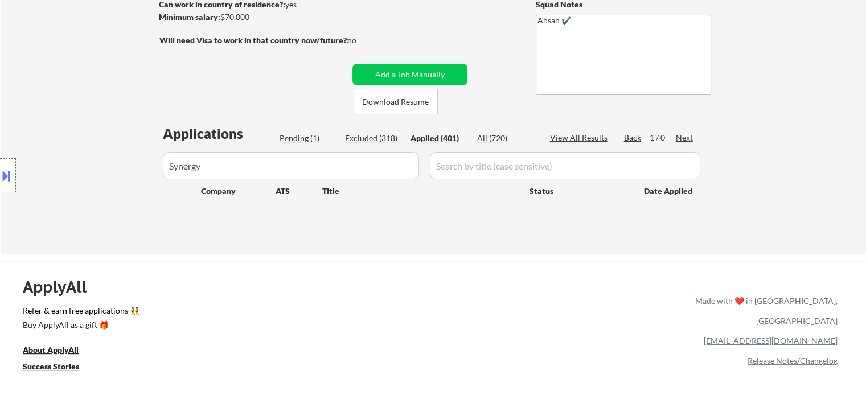
click at [301, 148] on div "Applications Pending (1) Excluded (318) Applied (401) All (720) View All Result…" at bounding box center [434, 178] width 549 height 109
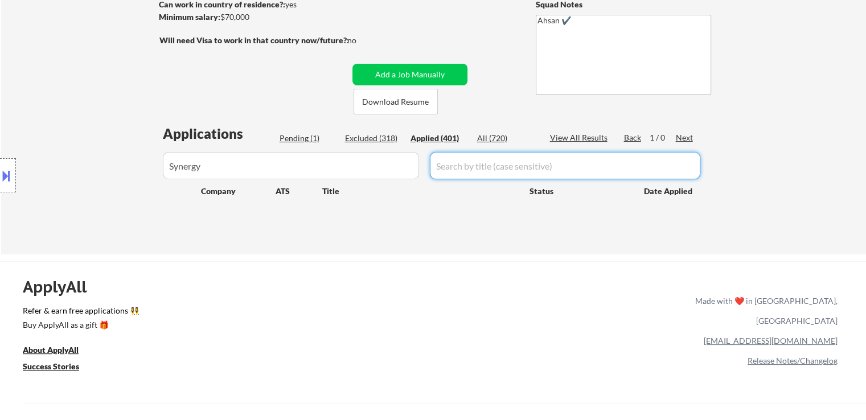
click at [297, 131] on div "Applications Pending (1) Excluded (318) Applied (401) All (720) View All Result…" at bounding box center [434, 178] width 549 height 109
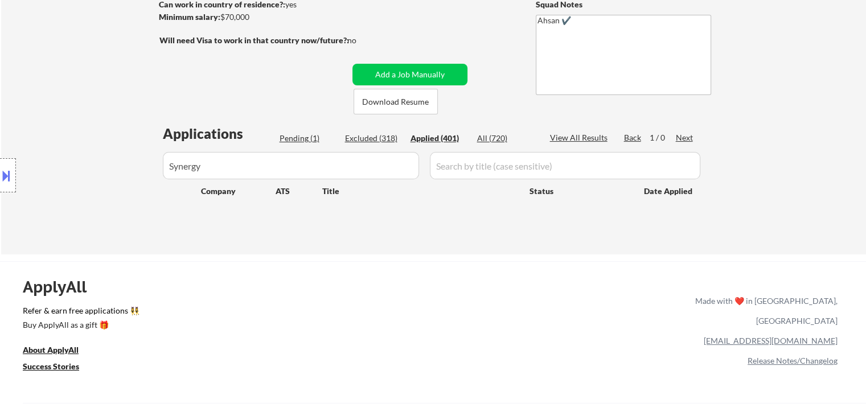
click at [305, 140] on div "Pending (1)" at bounding box center [308, 138] width 57 height 11
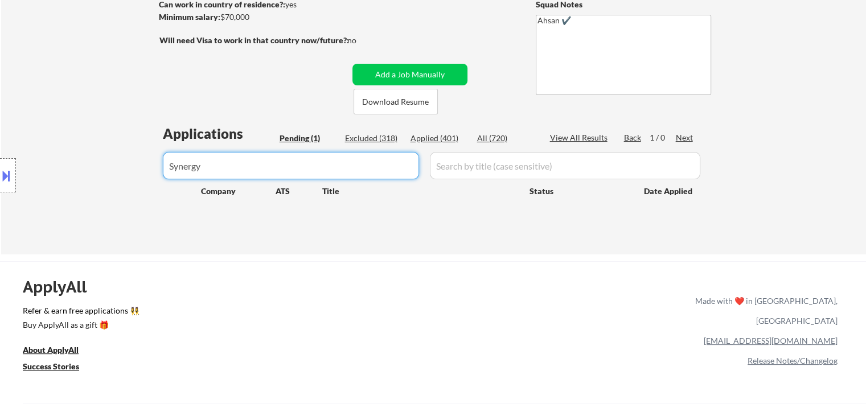
drag, startPoint x: 208, startPoint y: 162, endPoint x: 37, endPoint y: 143, distance: 172.0
click at [38, 142] on body "← Return to /applysquad Mailslurp Inbox Job Search Builder [PERSON_NAME] User E…" at bounding box center [433, 39] width 866 height 420
select select ""pending""
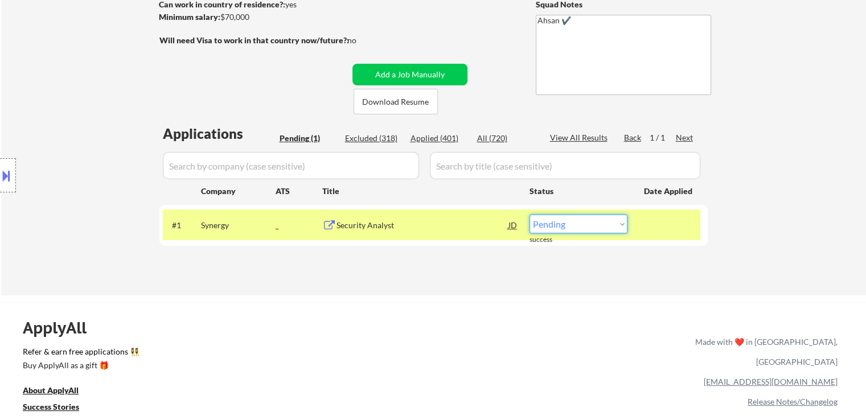
click at [583, 227] on select "Choose an option... Pending Applied Excluded (Questions) Excluded (Expired) Exc…" at bounding box center [579, 224] width 98 height 19
click at [530, 215] on select "Choose an option... Pending Applied Excluded (Questions) Excluded (Expired) Exc…" at bounding box center [579, 224] width 98 height 19
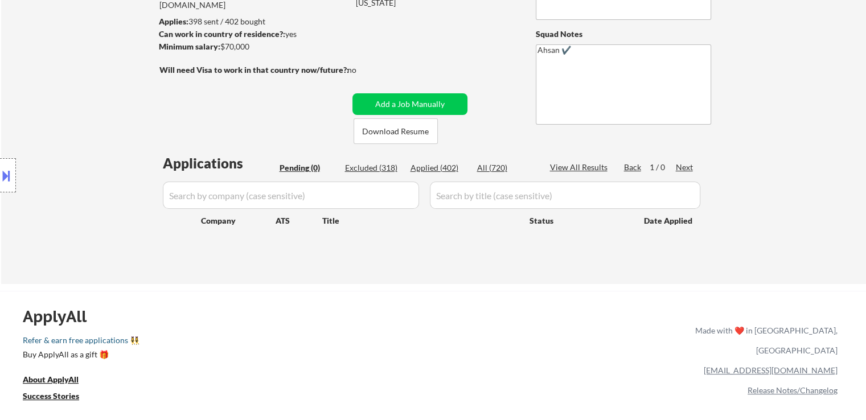
scroll to position [114, 0]
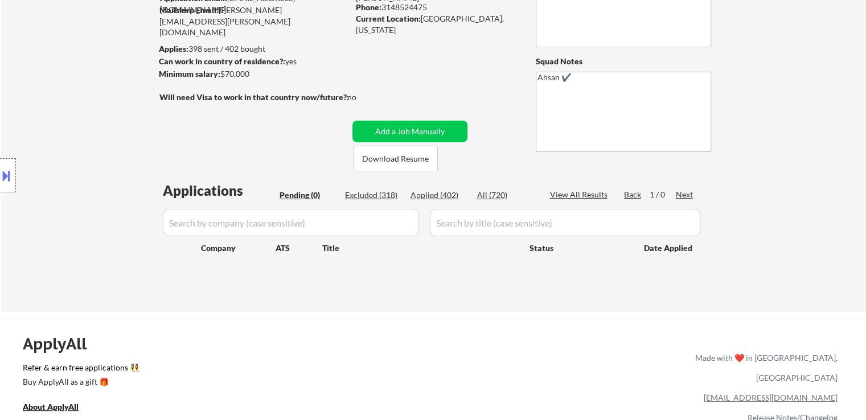
click at [94, 224] on div "Location Inclusions:" at bounding box center [102, 175] width 204 height 211
click at [377, 198] on div "Excluded (318)" at bounding box center [373, 195] width 57 height 11
select select ""excluded__expired_""
select select ""excluded__location_""
select select ""excluded__expired_""
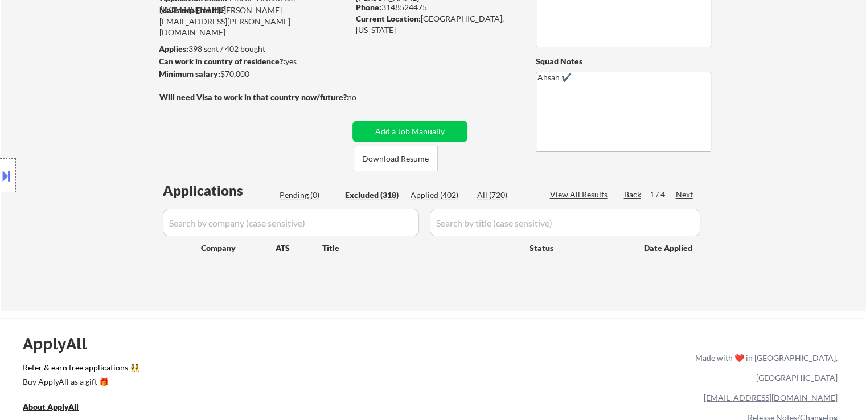
select select ""excluded__other_""
select select ""excluded__bad_match_""
select select ""excluded__location_""
select select ""excluded__expired_""
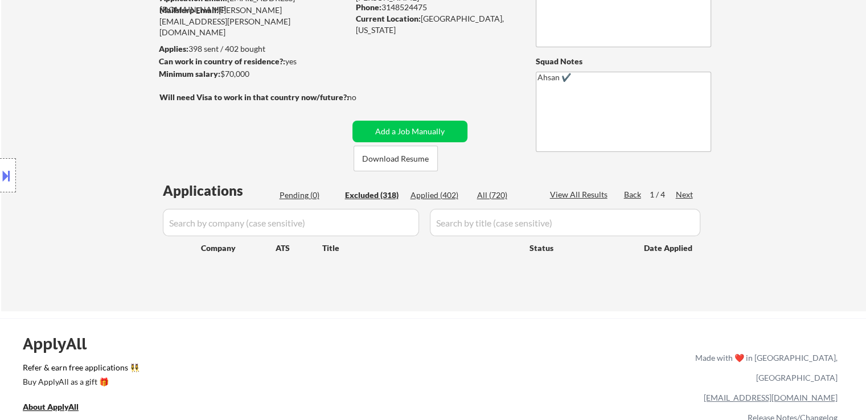
select select ""excluded__other_""
select select ""excluded""
select select ""excluded__other_""
select select ""excluded__expired_""
select select ""excluded__location_""
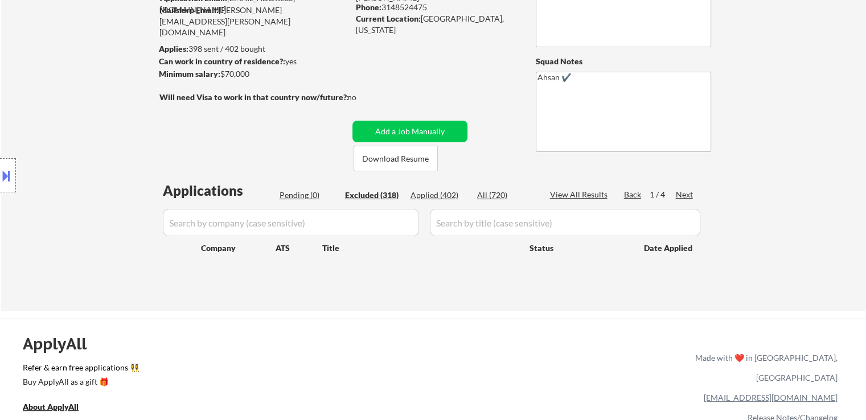
select select ""excluded__other_""
select select ""excluded__location_""
select select ""excluded__expired_""
select select ""excluded__location_""
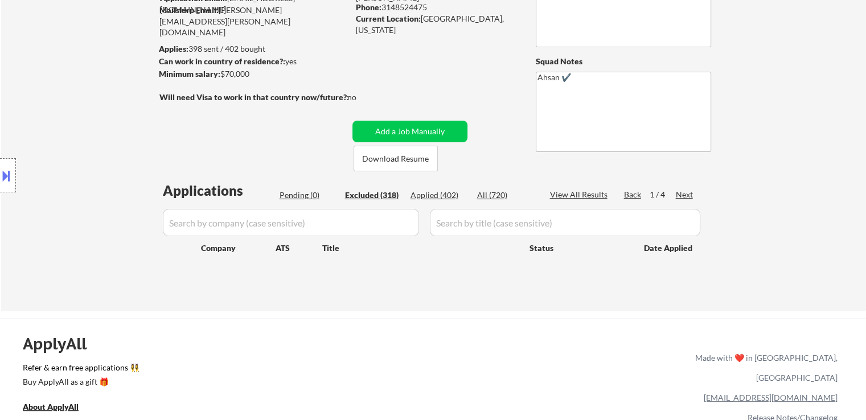
select select ""excluded__location_""
select select ""excluded__expired_""
select select ""excluded__other_""
select select ""excluded__location_""
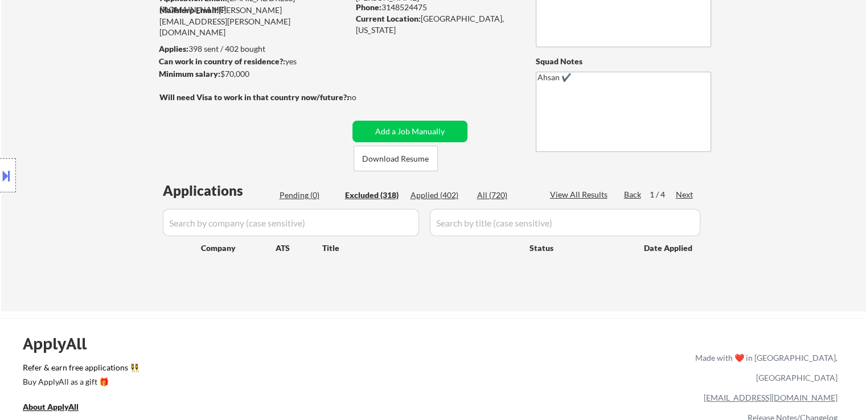
select select ""excluded__location_""
select select ""excluded__expired_""
select select ""excluded__location_""
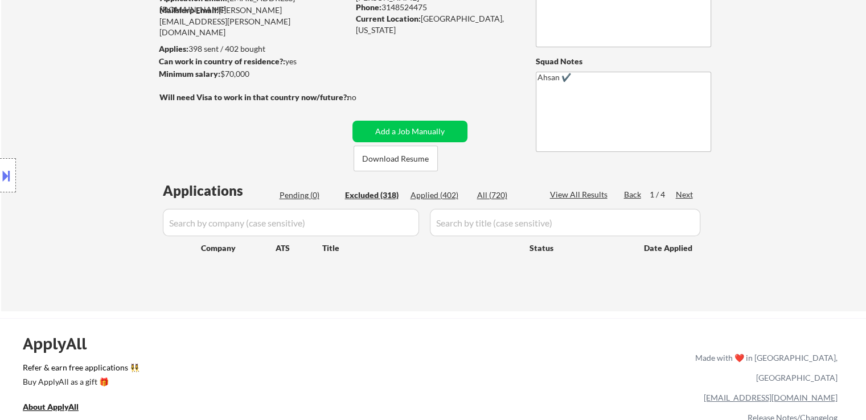
select select ""excluded__location_""
select select ""excluded__expired_""
select select ""excluded__location_""
select select ""excluded__expired_""
select select ""excluded""
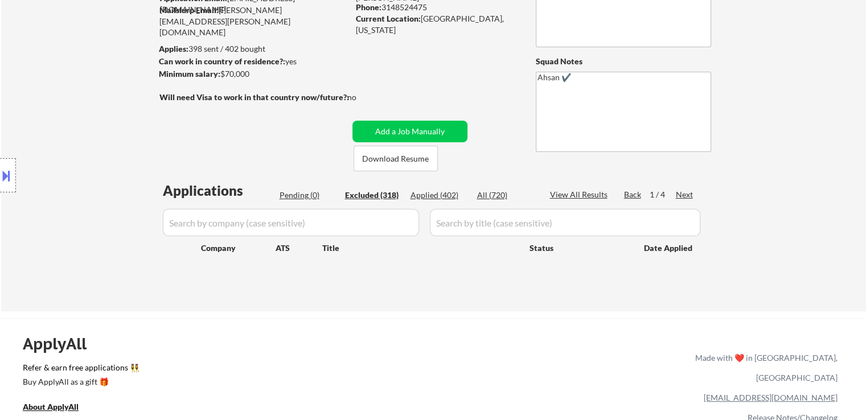
select select ""excluded""
select select ""excluded__location_""
select select ""excluded__expired_""
select select ""excluded__location_""
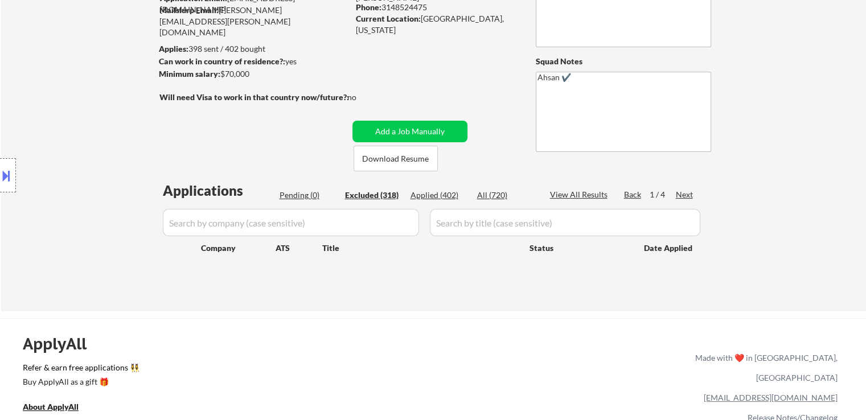
select select ""excluded""
select select ""excluded__location_""
select select ""excluded""
select select ""excluded__expired_""
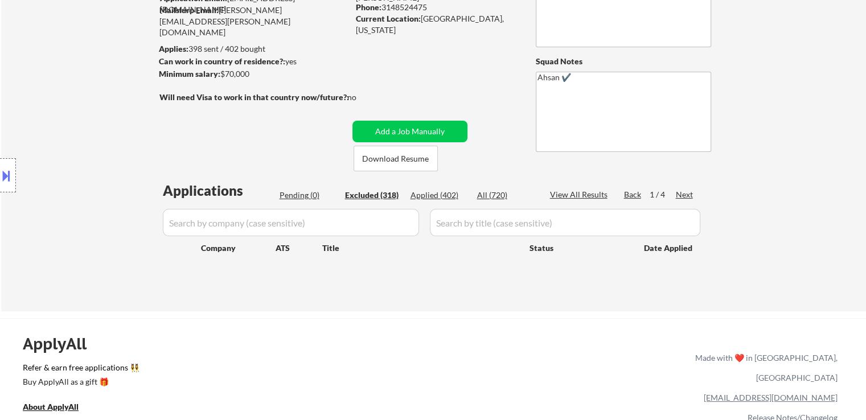
select select ""excluded__expired_""
select select ""excluded__location_""
select select ""excluded__bad_match_""
select select ""excluded""
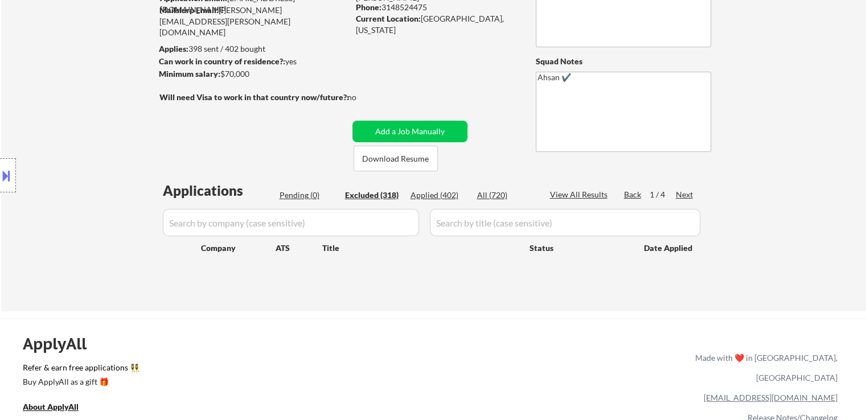
select select ""excluded__salary_""
select select ""excluded__location_""
select select ""excluded__other_""
select select ""excluded__location_""
select select ""excluded""
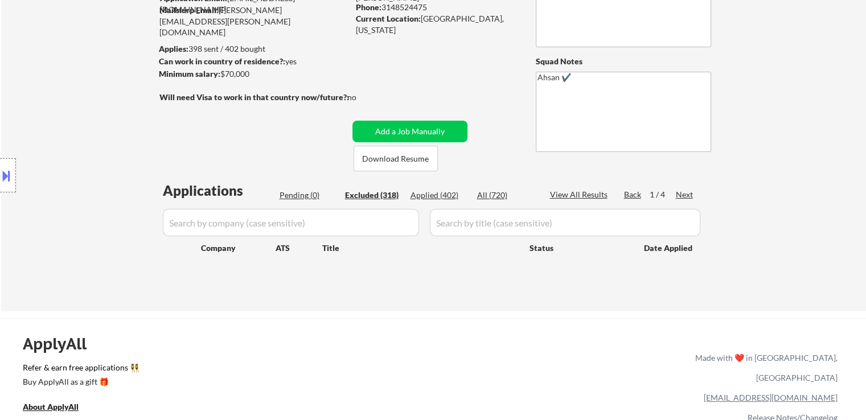
select select ""excluded__expired_""
select select ""excluded""
select select ""excluded__expired_""
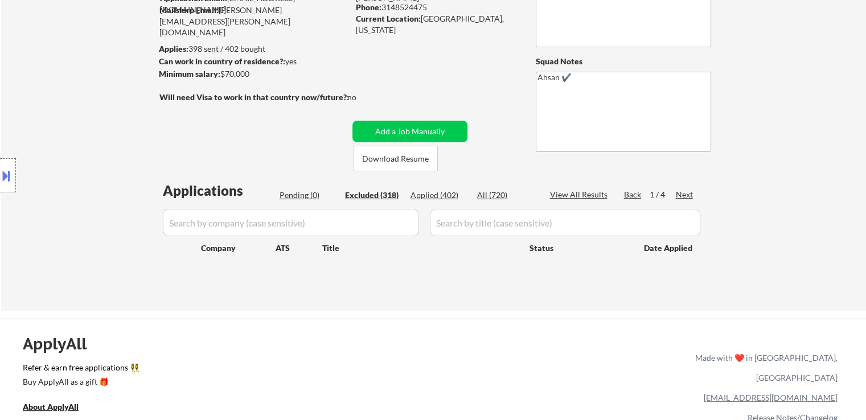
select select ""excluded__expired_""
select select ""excluded__bad_match_""
select select ""excluded""
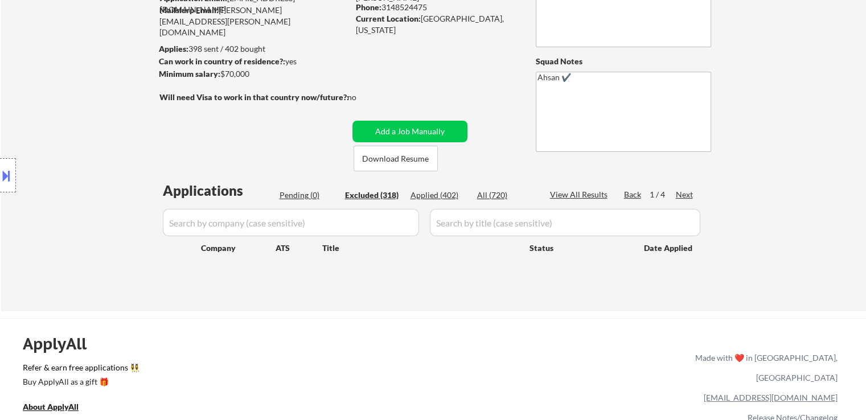
select select ""excluded""
select select ""excluded__other_""
select select ""excluded""
select select ""excluded__expired_""
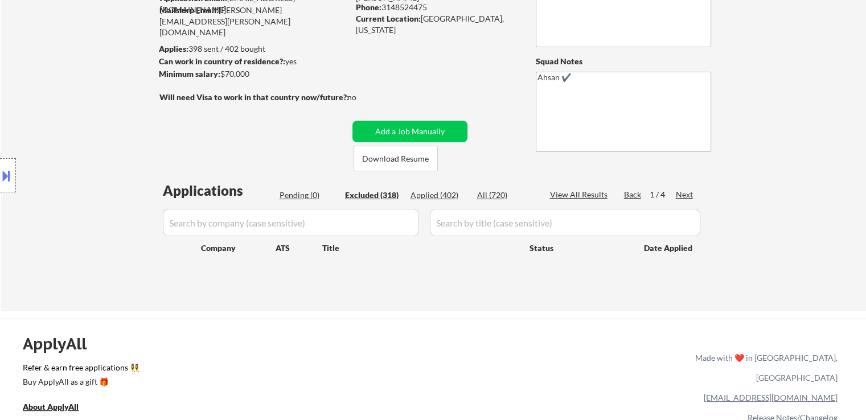
select select ""excluded__location_""
select select ""excluded""
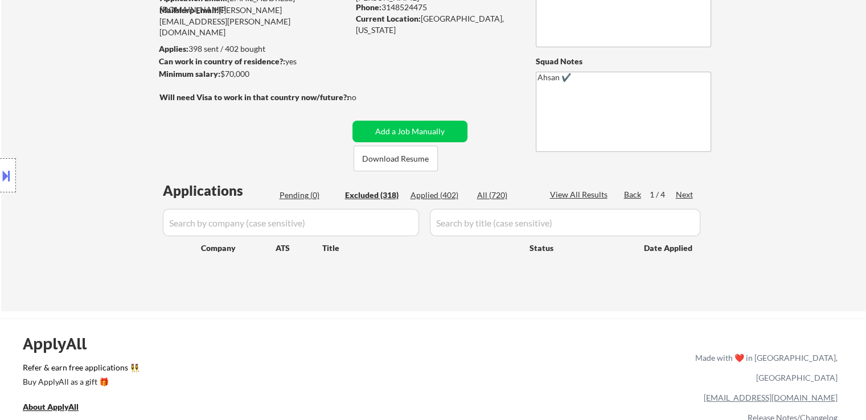
select select ""excluded__expired_""
select select ""excluded""
select select ""excluded__other_""
select select ""excluded__expired_""
select select ""excluded__other_""
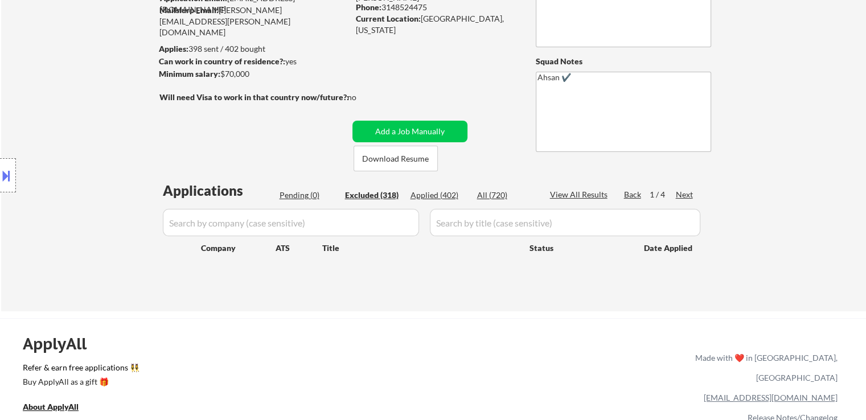
select select ""excluded""
select select ""excluded__other_""
select select ""excluded""
select select ""excluded__other_""
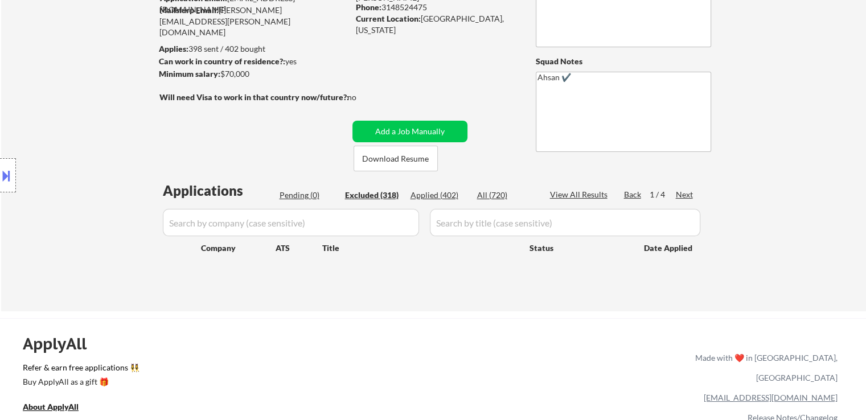
select select ""excluded__expired_""
select select ""excluded__location_""
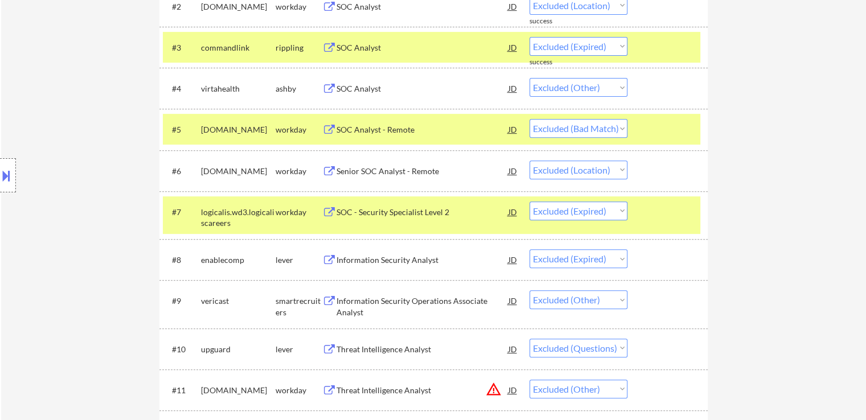
scroll to position [456, 0]
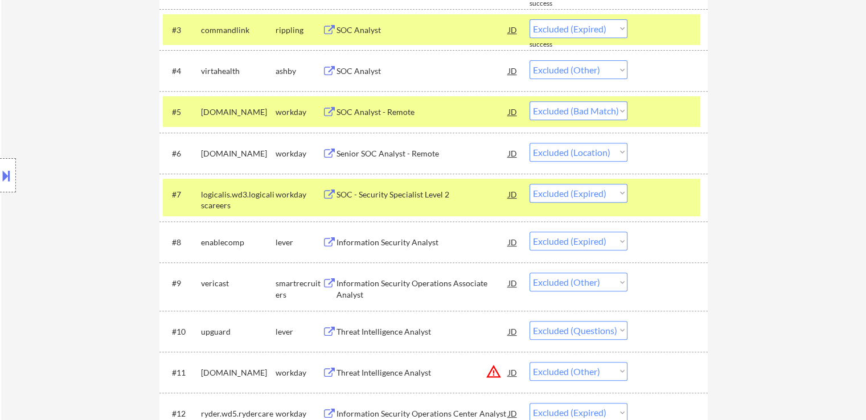
click at [361, 71] on div "SOC Analyst" at bounding box center [423, 71] width 172 height 11
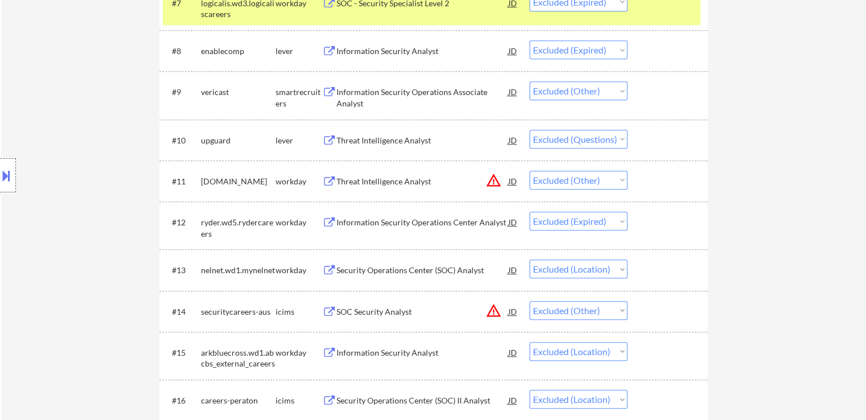
scroll to position [684, 0]
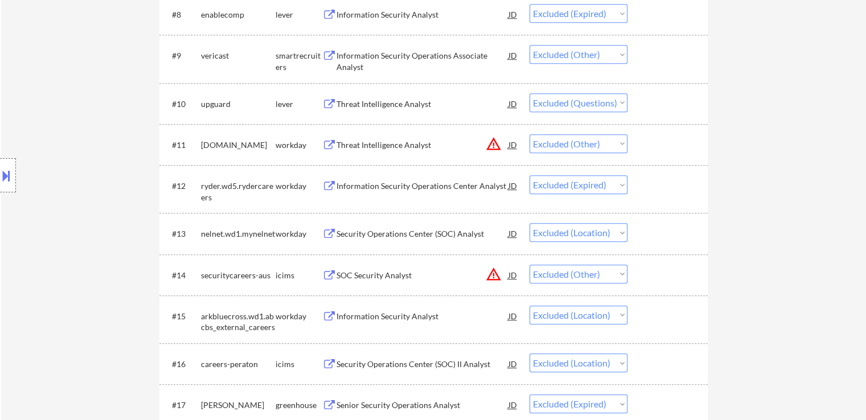
click at [381, 109] on div "Threat Intelligence Analyst" at bounding box center [423, 104] width 172 height 11
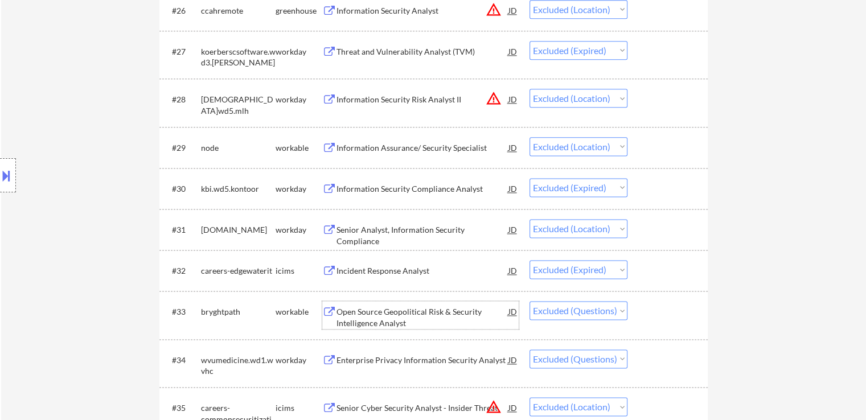
scroll to position [1426, 0]
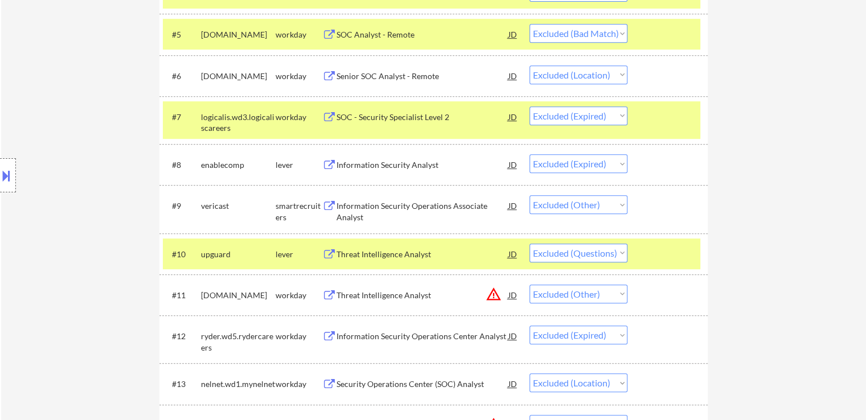
scroll to position [572, 0]
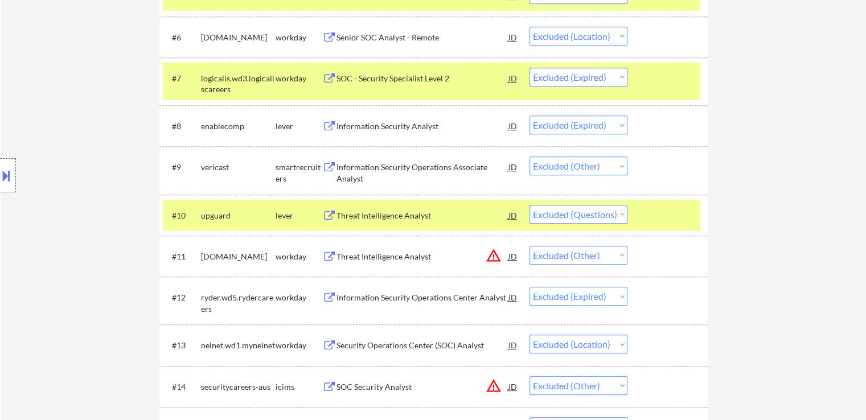
click at [408, 217] on div "Threat Intelligence Analyst" at bounding box center [423, 215] width 172 height 11
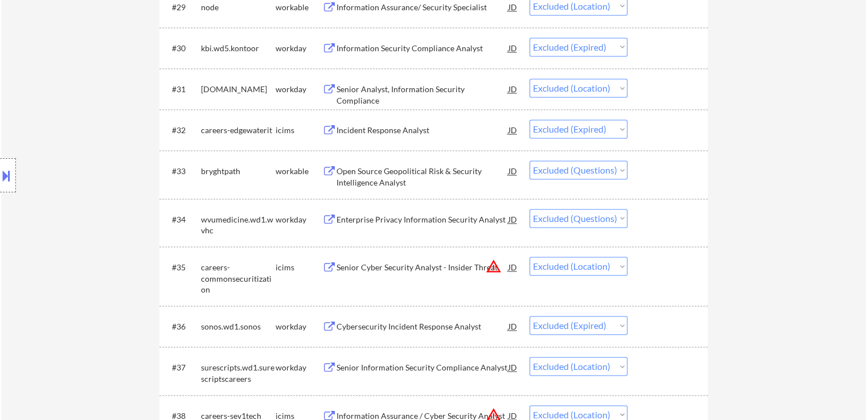
scroll to position [1654, 0]
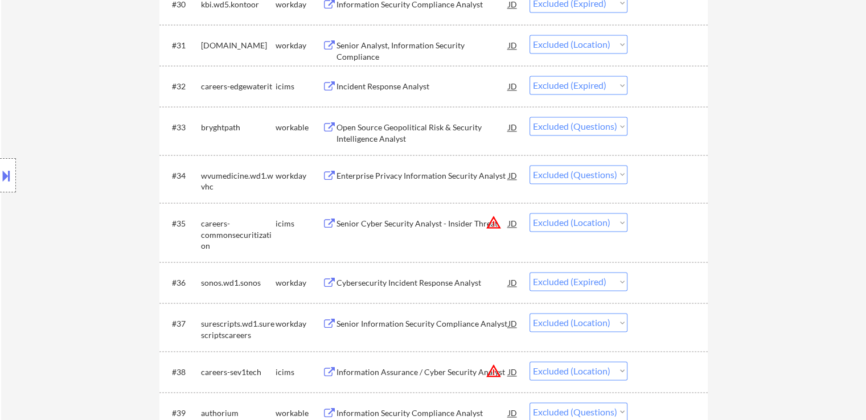
click at [383, 133] on div "Open Source Geopolitical Risk & Security Intelligence Analyst" at bounding box center [423, 133] width 172 height 22
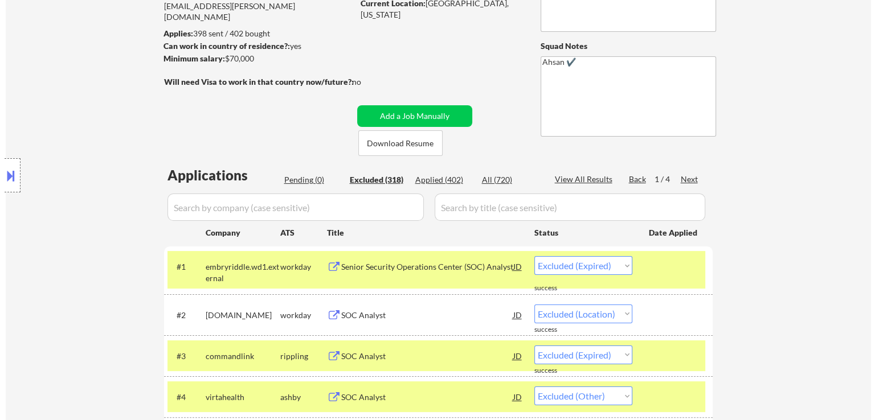
scroll to position [171, 0]
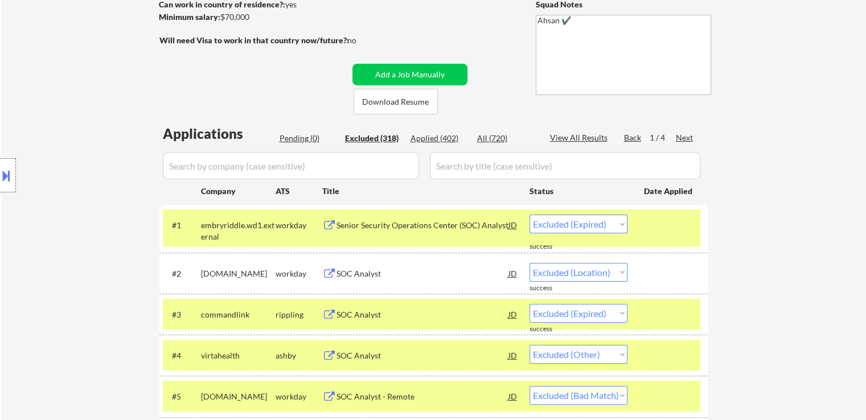
drag, startPoint x: 442, startPoint y: 137, endPoint x: 255, endPoint y: 184, distance: 192.6
click at [442, 137] on div "Applied (402)" at bounding box center [439, 138] width 57 height 11
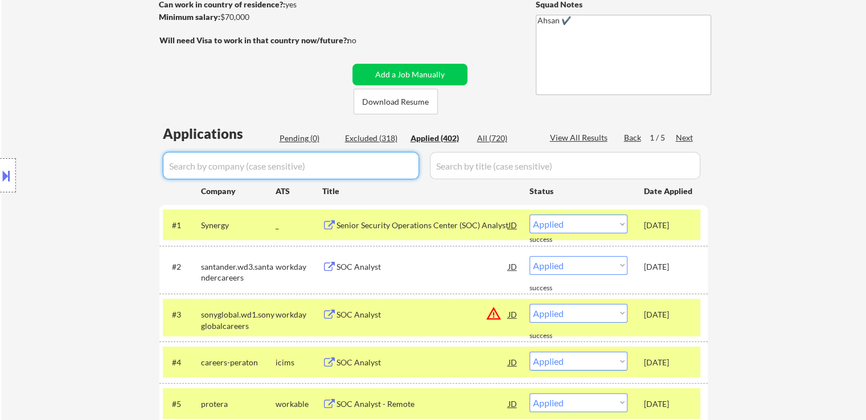
click at [265, 170] on input "input" at bounding box center [291, 165] width 256 height 27
paste input "bigbearai"
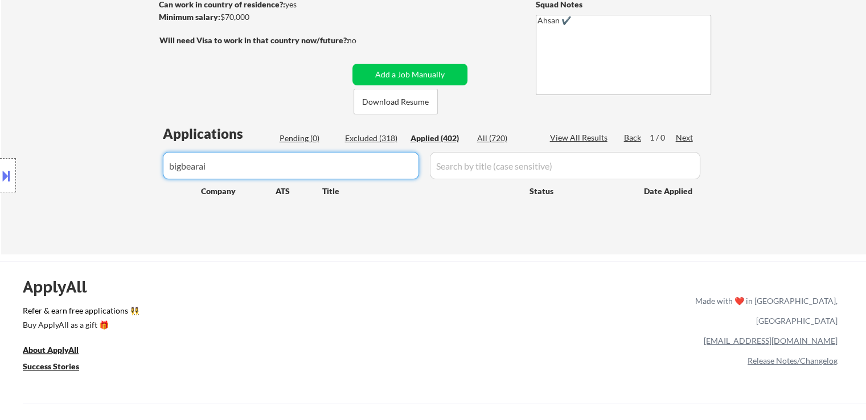
click at [0, 192] on body "← Return to /applysquad Mailslurp Inbox Job Search Builder [PERSON_NAME] User E…" at bounding box center [433, 39] width 866 height 420
click at [429, 79] on button "Add a Job Manually" at bounding box center [410, 75] width 115 height 22
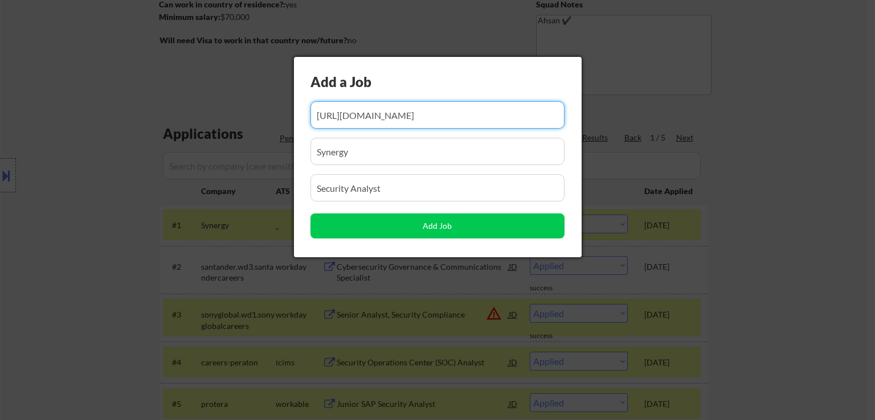
click at [463, 117] on input "input" at bounding box center [437, 114] width 254 height 27
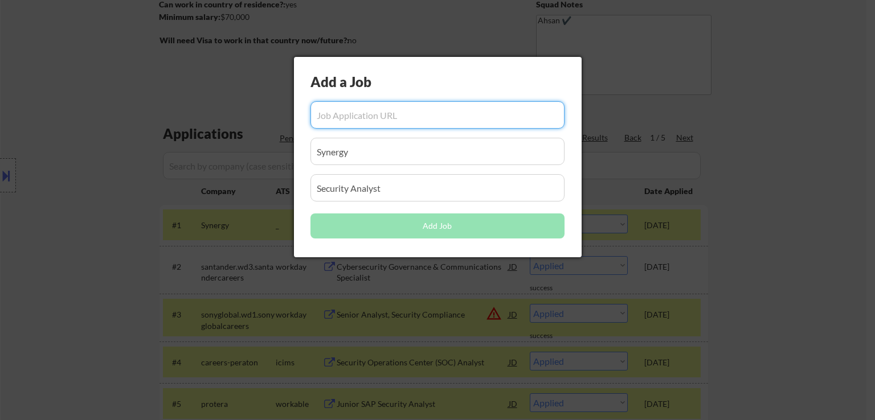
paste input "[URL][DOMAIN_NAME]"
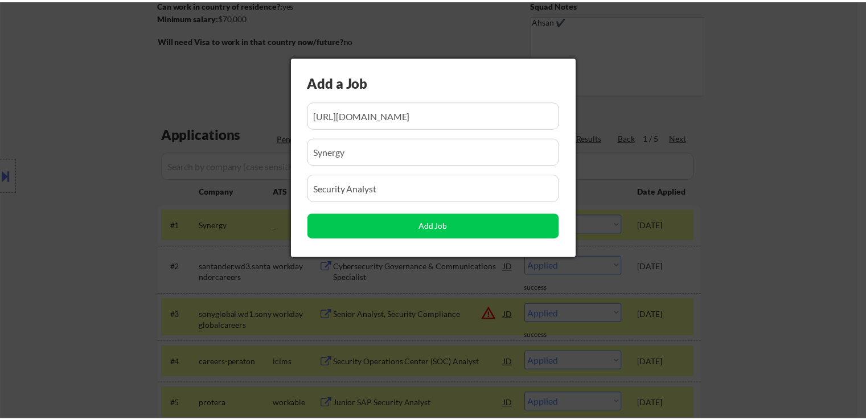
scroll to position [0, 0]
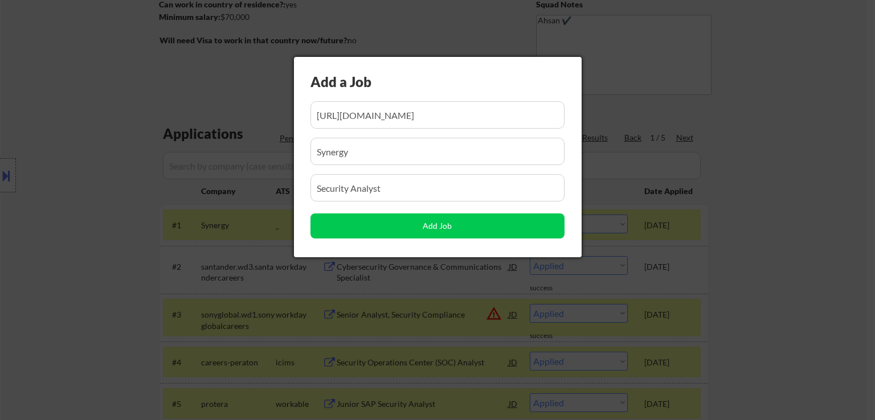
drag, startPoint x: 165, startPoint y: 179, endPoint x: 120, endPoint y: 196, distance: 48.1
click at [84, 199] on body "← Return to /applysquad Mailslurp Inbox Job Search Builder [PERSON_NAME] User E…" at bounding box center [437, 39] width 875 height 420
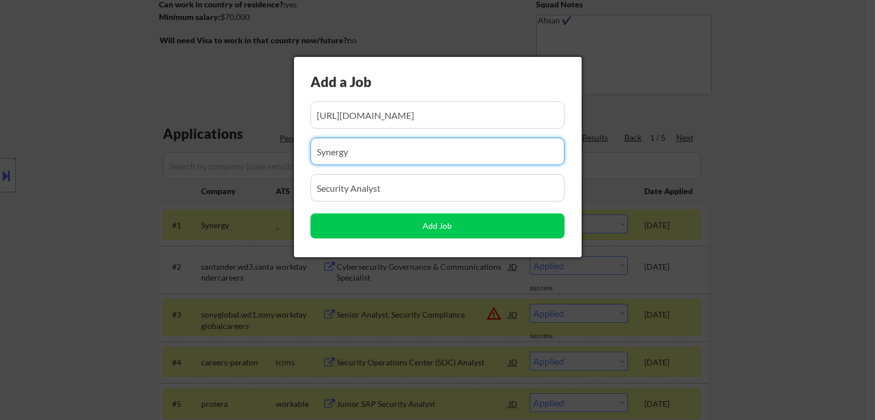
paste input "[URL]"
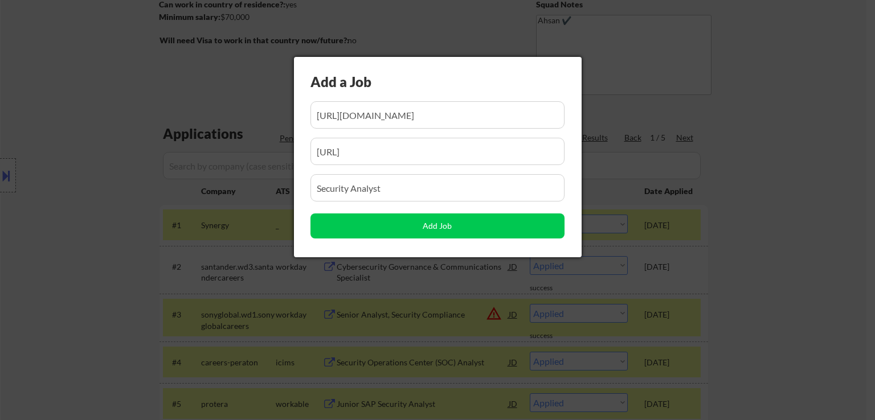
drag, startPoint x: 399, startPoint y: 185, endPoint x: 166, endPoint y: 196, distance: 232.7
click at [166, 196] on body "← Return to /applysquad Mailslurp Inbox Job Search Builder [PERSON_NAME] User E…" at bounding box center [437, 39] width 875 height 420
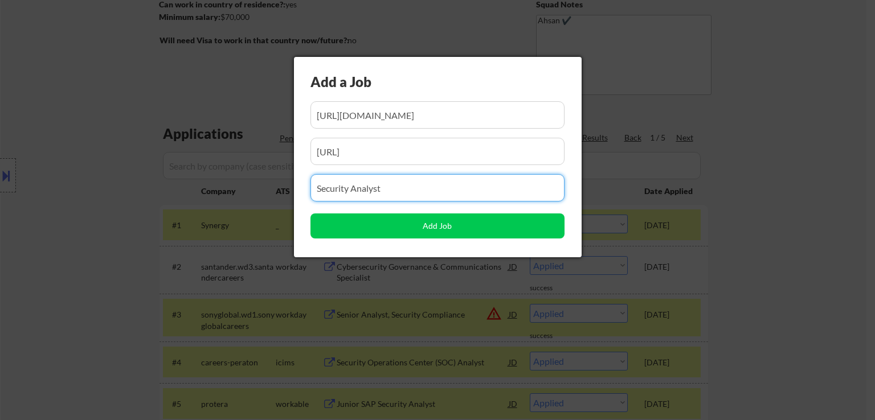
paste input "Cyber Security Operations Analyst"
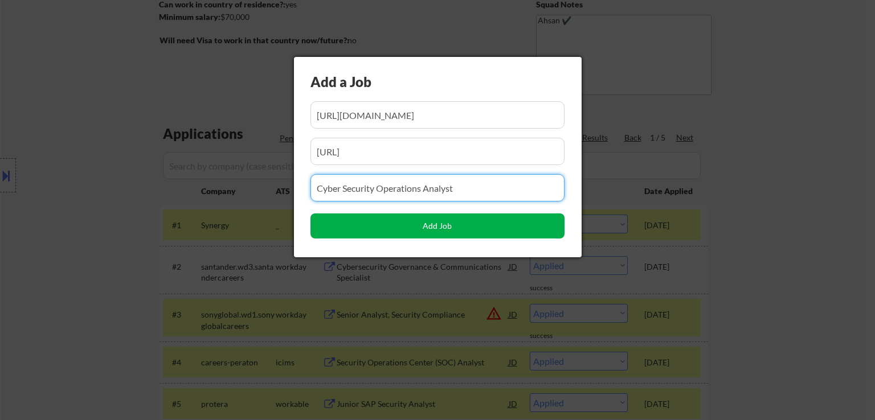
click at [403, 232] on button "Add Job" at bounding box center [437, 226] width 254 height 25
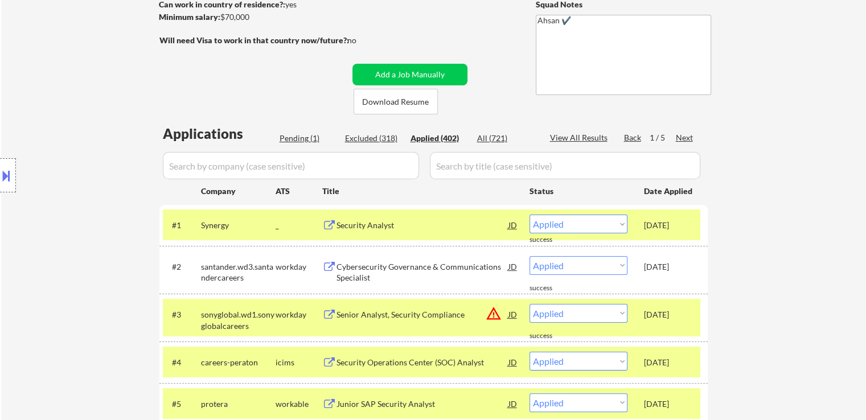
click at [297, 140] on div "Pending (1)" at bounding box center [308, 138] width 57 height 11
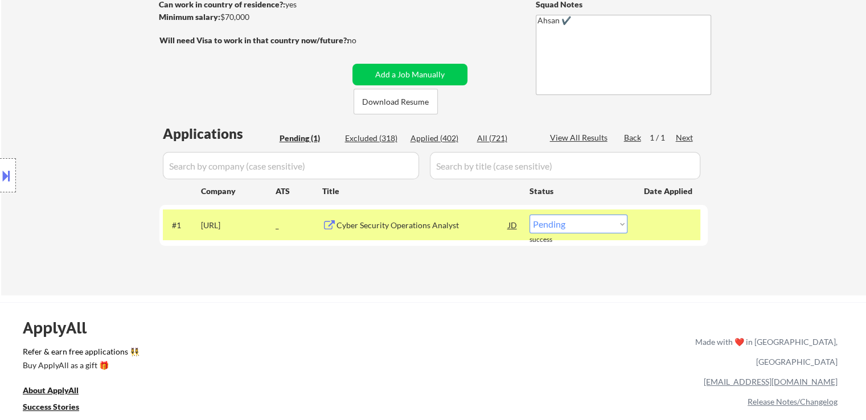
click at [569, 217] on select "Choose an option... Pending Applied Excluded (Questions) Excluded (Expired) Exc…" at bounding box center [579, 224] width 98 height 19
click at [530, 215] on select "Choose an option... Pending Applied Excluded (Questions) Excluded (Expired) Exc…" at bounding box center [579, 224] width 98 height 19
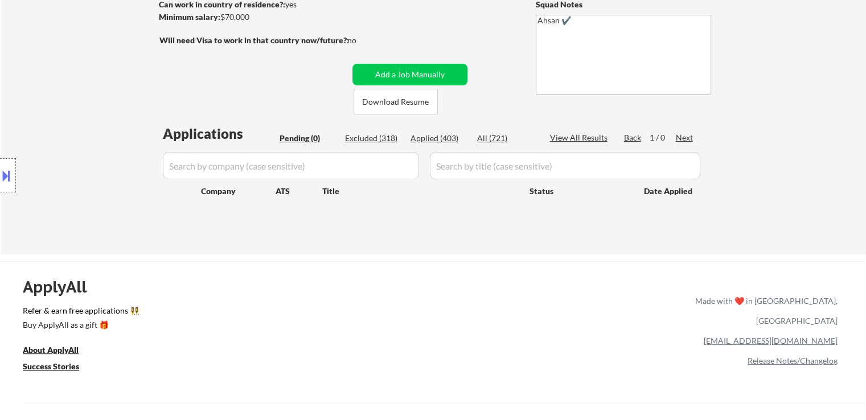
click at [434, 141] on div "Applied (403)" at bounding box center [439, 138] width 57 height 11
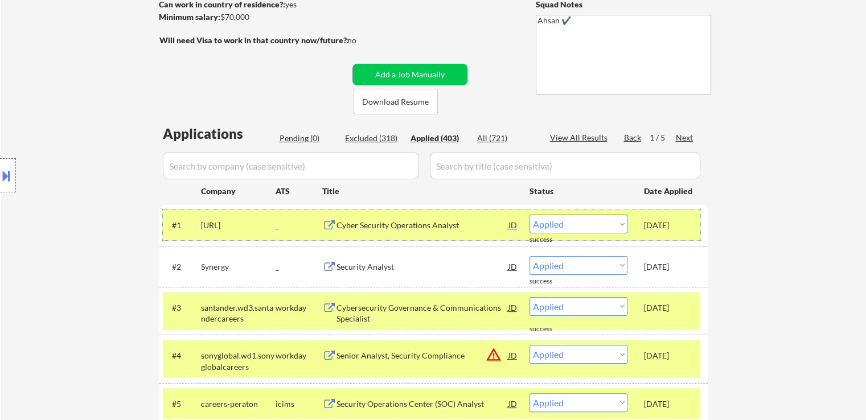
drag, startPoint x: 643, startPoint y: 224, endPoint x: 685, endPoint y: 224, distance: 42.2
click at [685, 224] on div "#1 [URL] _ Cyber Security Operations Analyst JD Choose an option... Pending App…" at bounding box center [432, 225] width 538 height 31
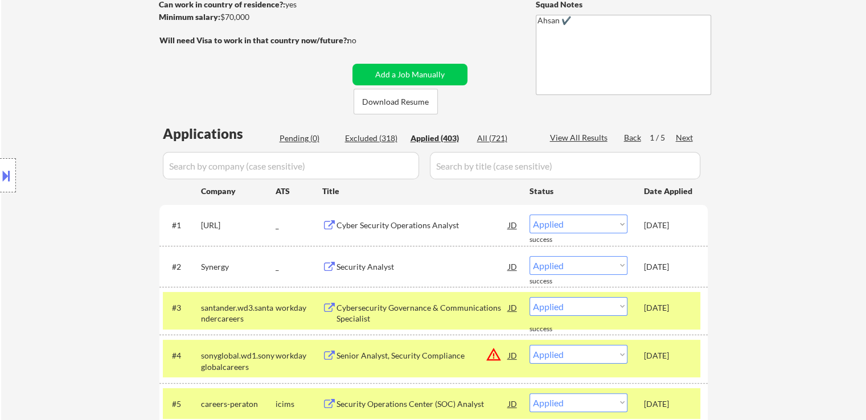
copy div "[DATE]"
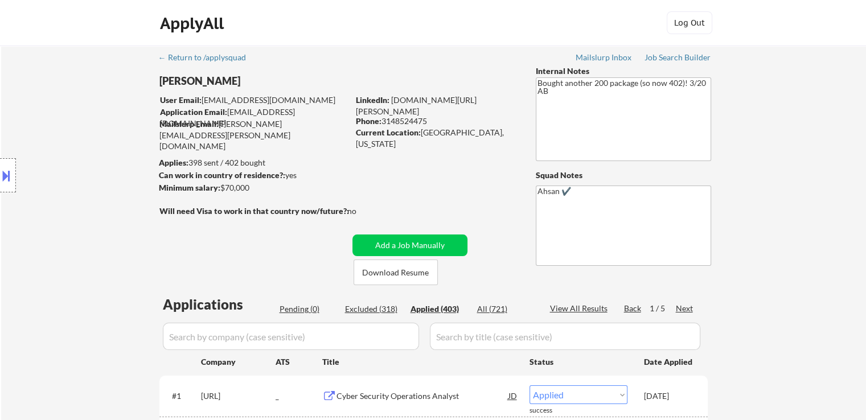
click at [95, 199] on div "Location Inclusions:" at bounding box center [102, 175] width 204 height 211
click at [95, 210] on div "Location Inclusions:" at bounding box center [102, 175] width 204 height 211
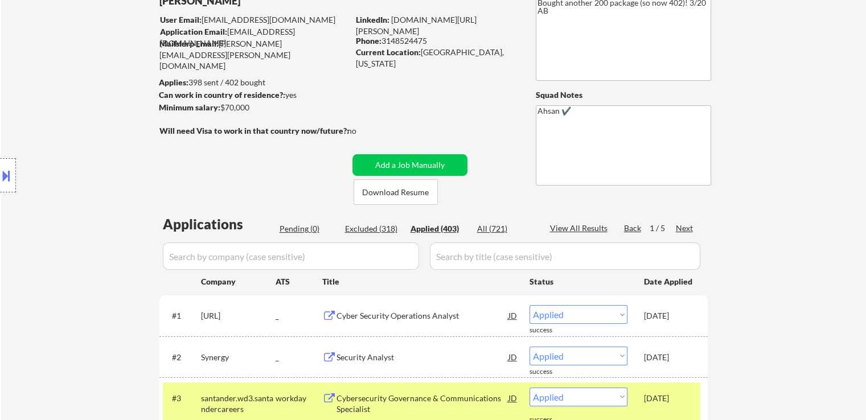
scroll to position [114, 0]
